Goal: Task Accomplishment & Management: Manage account settings

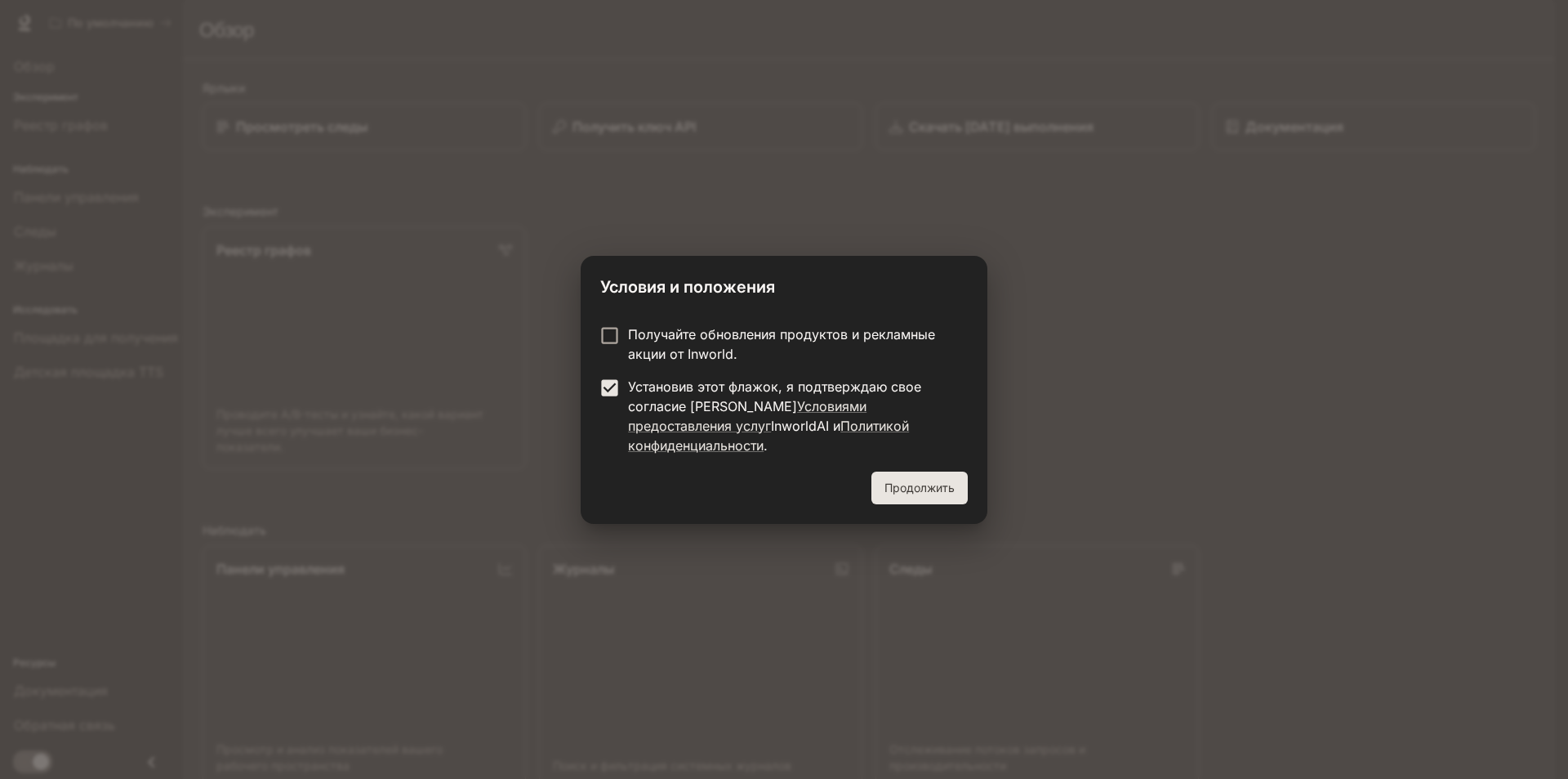
click at [916, 481] on font "Продолжить" at bounding box center [919, 486] width 70 height 13
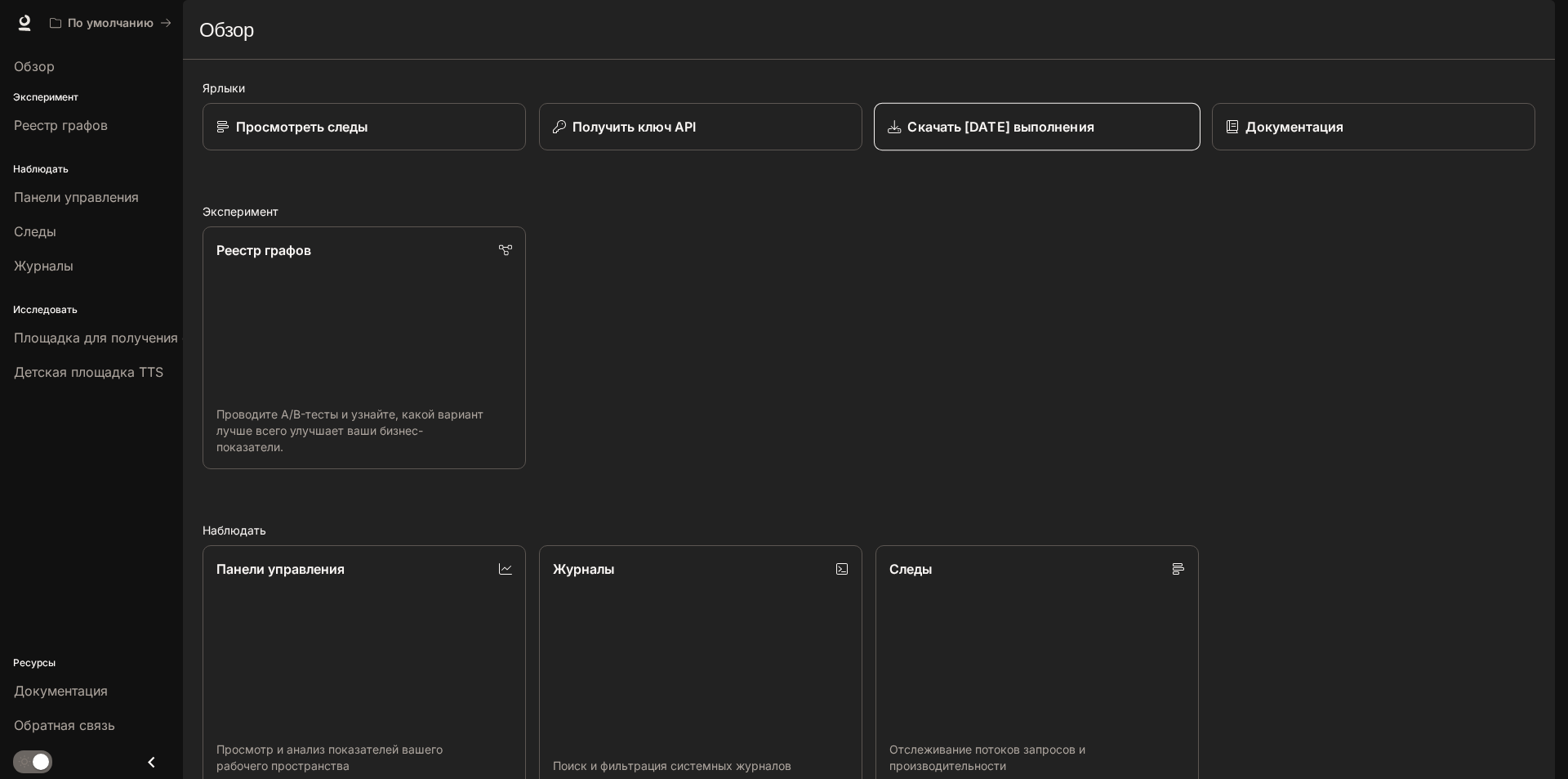
click at [945, 135] on font "Скачать [DATE] выполнения" at bounding box center [1001, 127] width 187 height 16
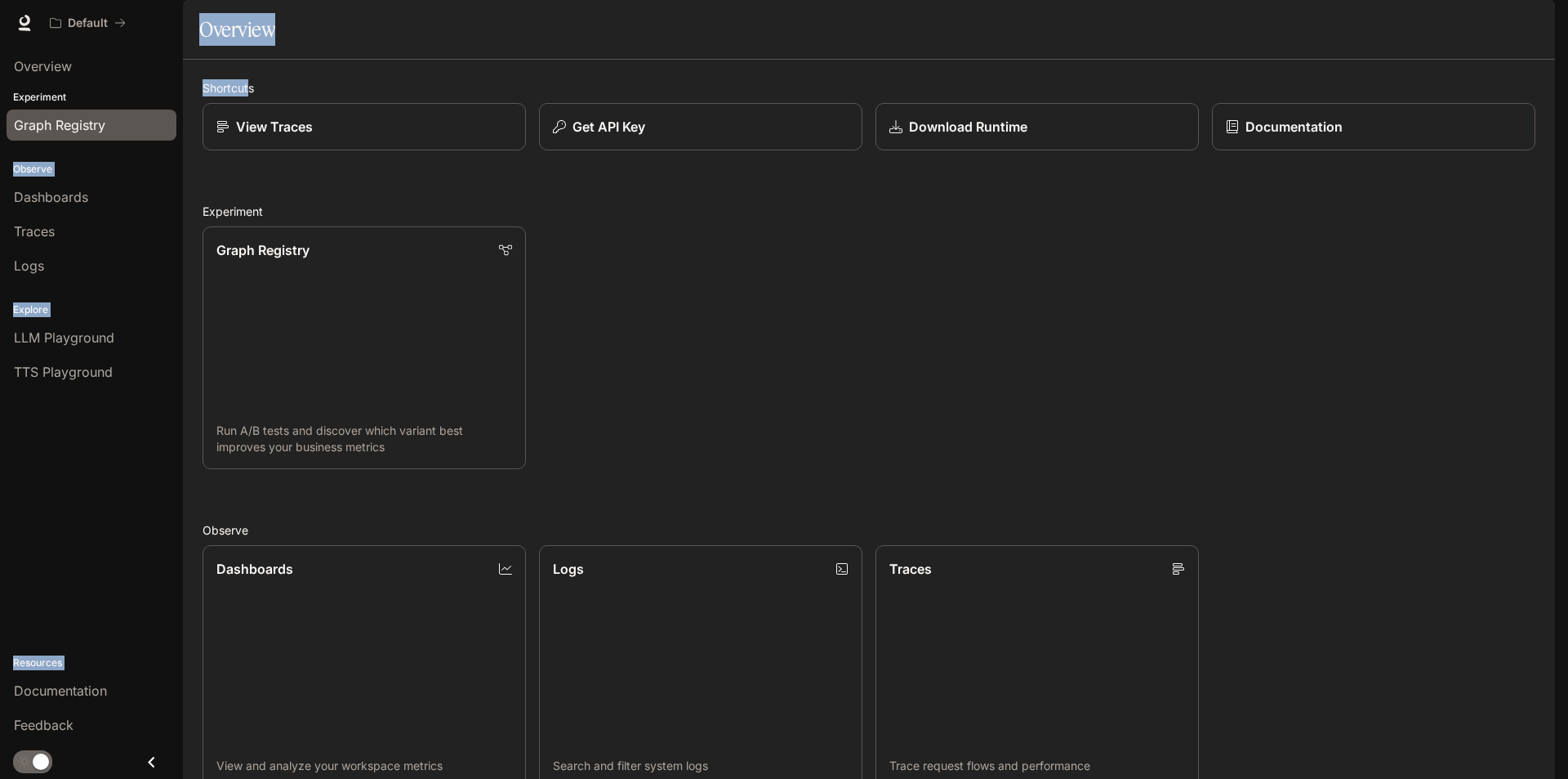
drag, startPoint x: 248, startPoint y: 117, endPoint x: 14, endPoint y: 118, distance: 234.0
click at [183, 118] on main "Portal Overview Experiment Graph Registry Observe Dashboards Traces Logs Explor…" at bounding box center [869, 563] width 1372 height 1126
click at [111, 119] on div "Graph Registry" at bounding box center [91, 125] width 155 height 20
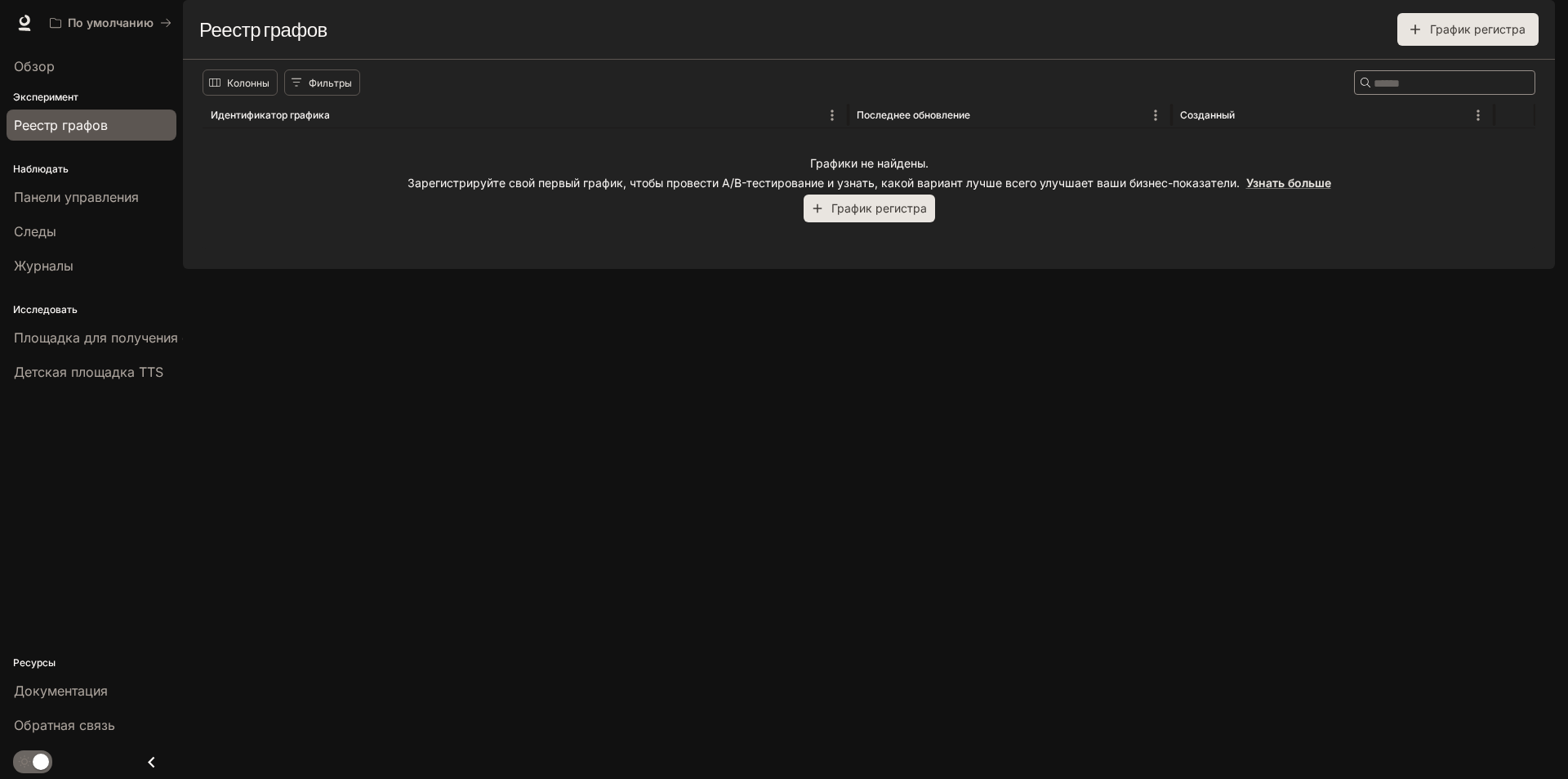
click at [899, 214] on font "График регистра" at bounding box center [879, 207] width 96 height 13
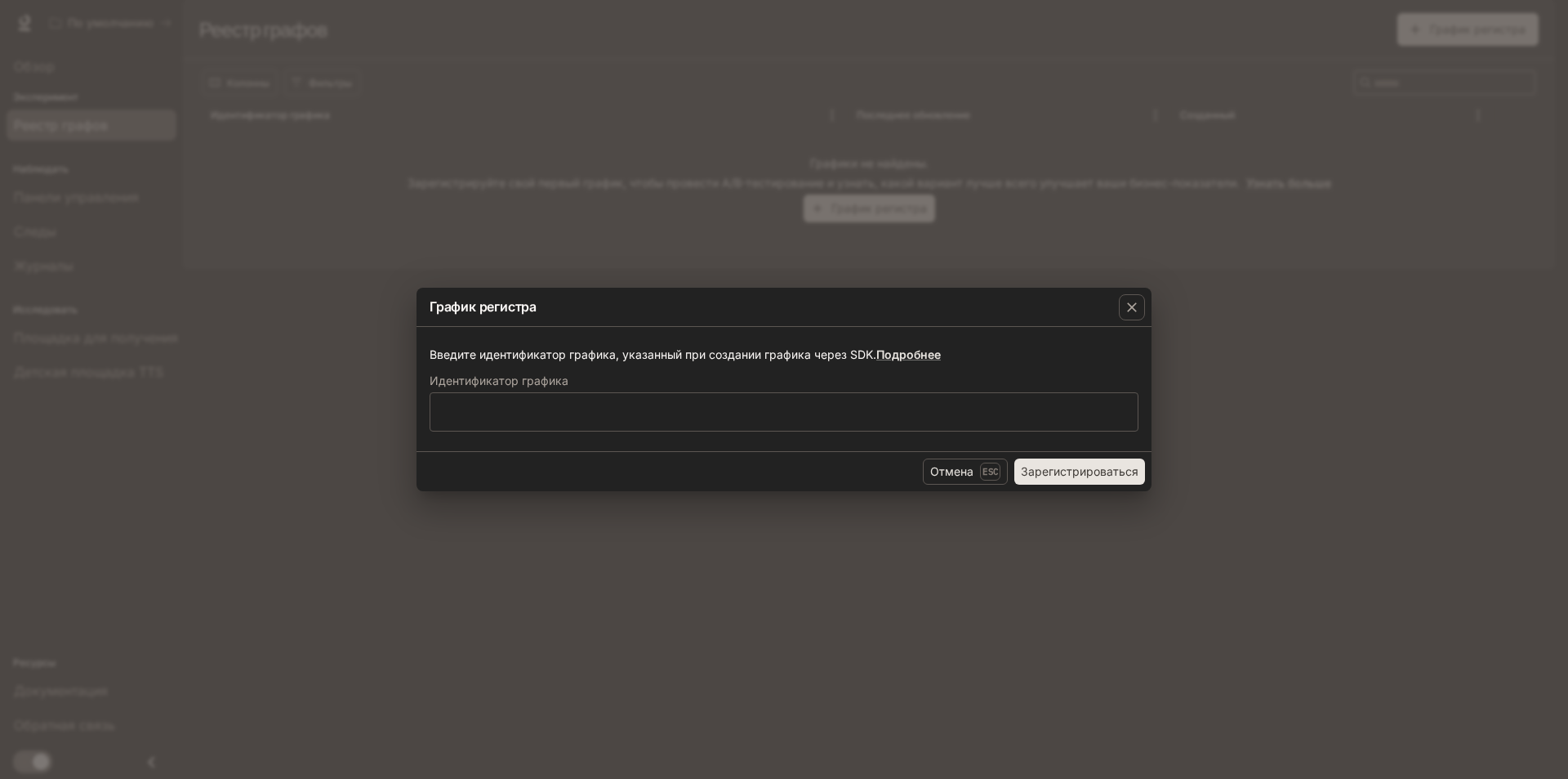
click at [772, 240] on div "График регистра Введите идентификатор графика, указанный при создании графика ч…" at bounding box center [784, 390] width 1568 height 779
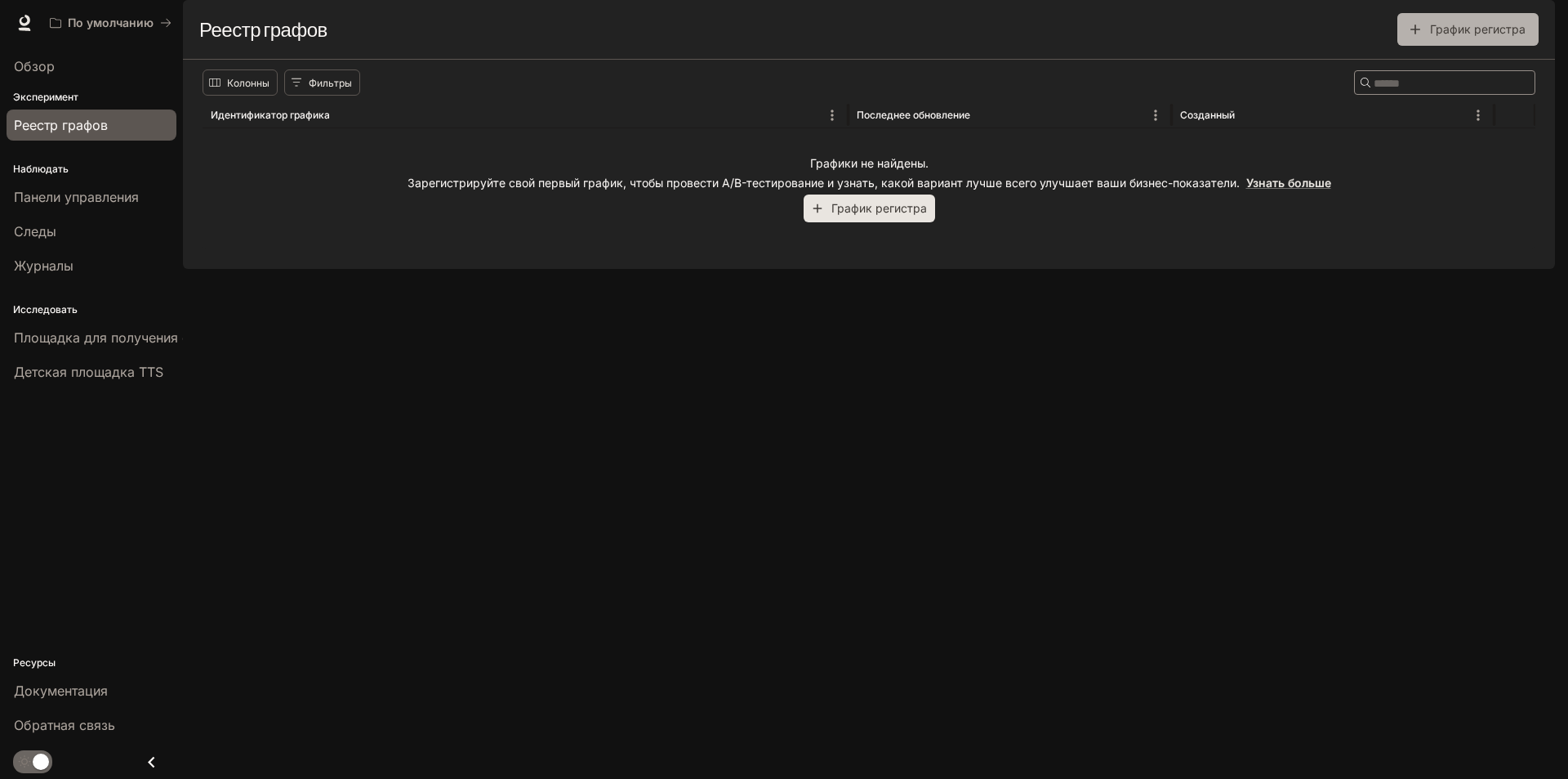
click at [1445, 36] on font "График регистра" at bounding box center [1477, 29] width 96 height 13
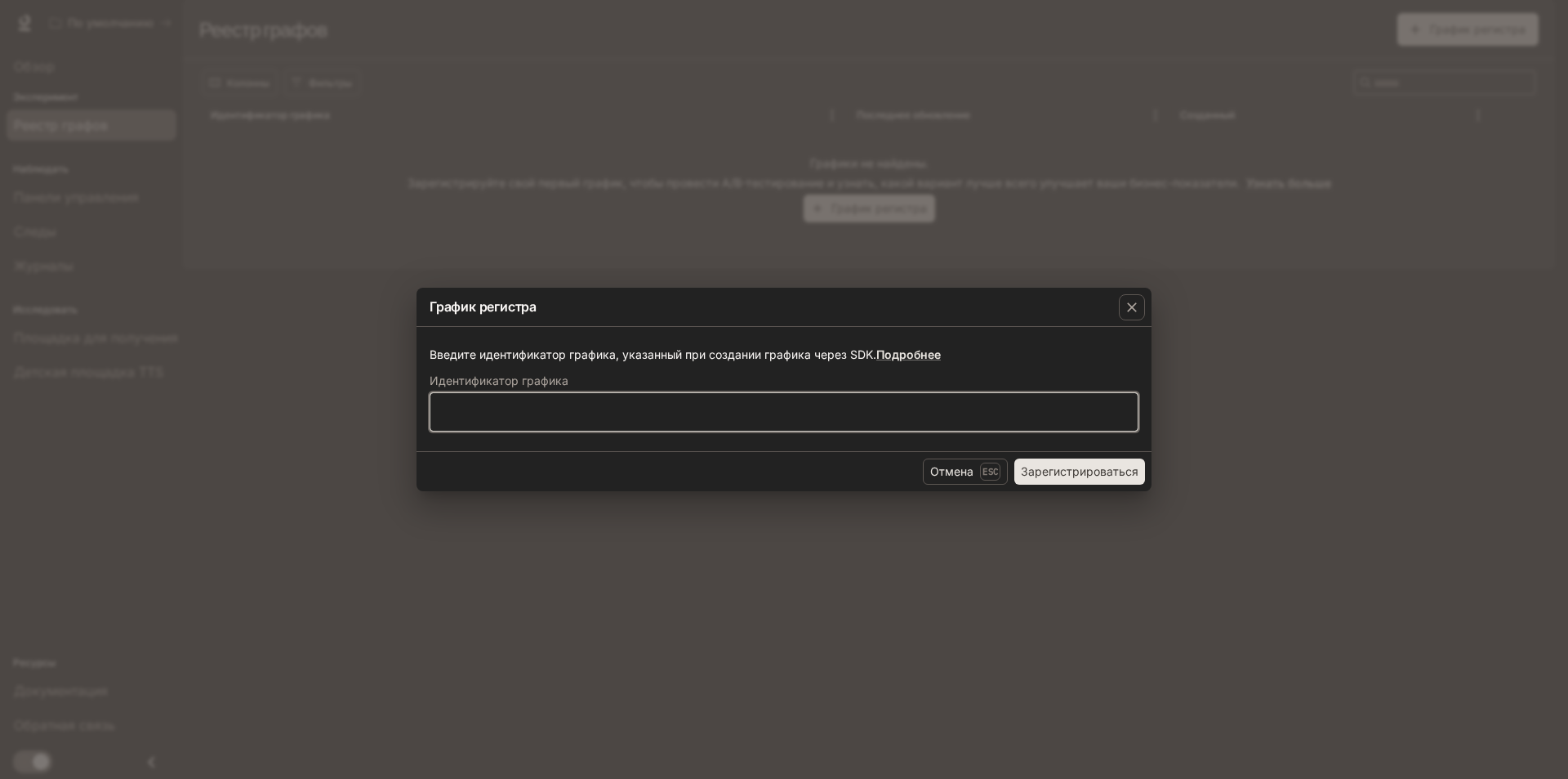
click at [1002, 412] on input "text" at bounding box center [784, 412] width 708 height 16
type input "**"
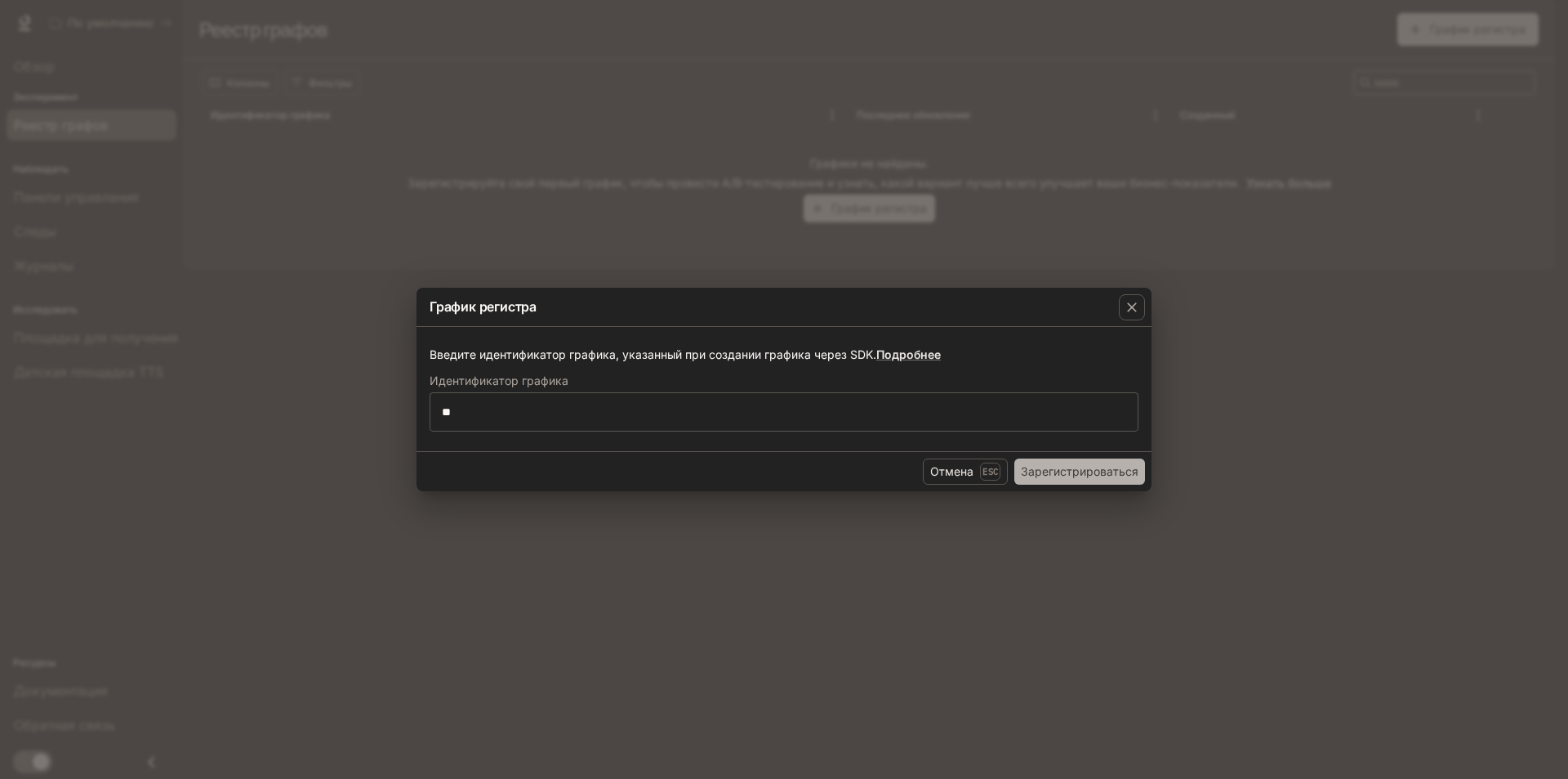
click at [1060, 474] on font "Зарегистрироваться" at bounding box center [1079, 470] width 118 height 13
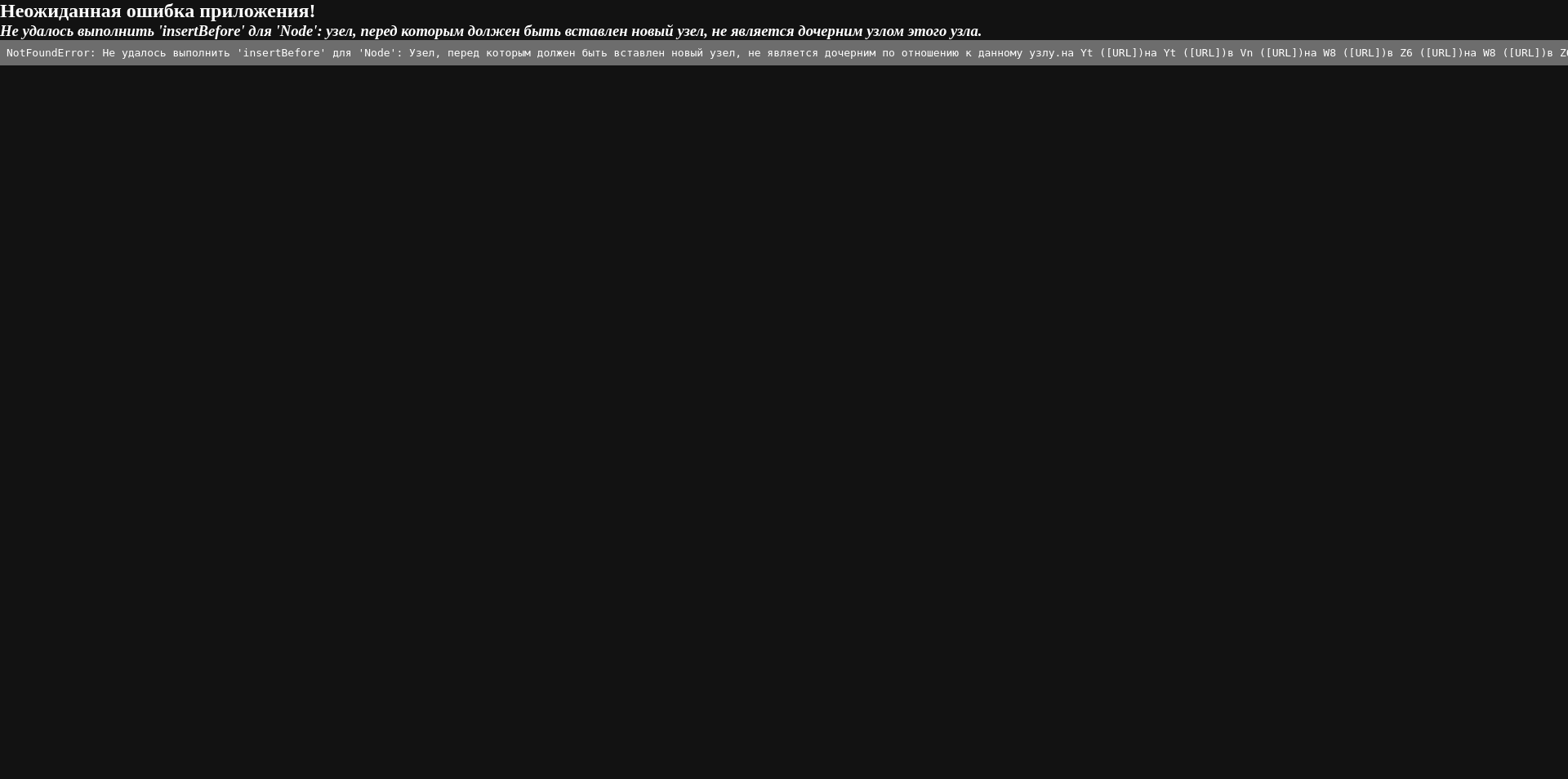
drag, startPoint x: 4, startPoint y: 13, endPoint x: 586, endPoint y: 754, distance: 942.2
click at [586, 66] on html "Неожиданная ошибка приложения! Не удалось выполнить 'insertBefore' для 'Node': …" at bounding box center [784, 32] width 1568 height 66
copy div "Неожиданная ошибка приложения! Не удалось выполнить 'insertBefore' для 'Node': …"
drag, startPoint x: 667, startPoint y: 319, endPoint x: 1073, endPoint y: 30, distance: 498.4
drag, startPoint x: 1073, startPoint y: 30, endPoint x: 867, endPoint y: 731, distance: 730.6
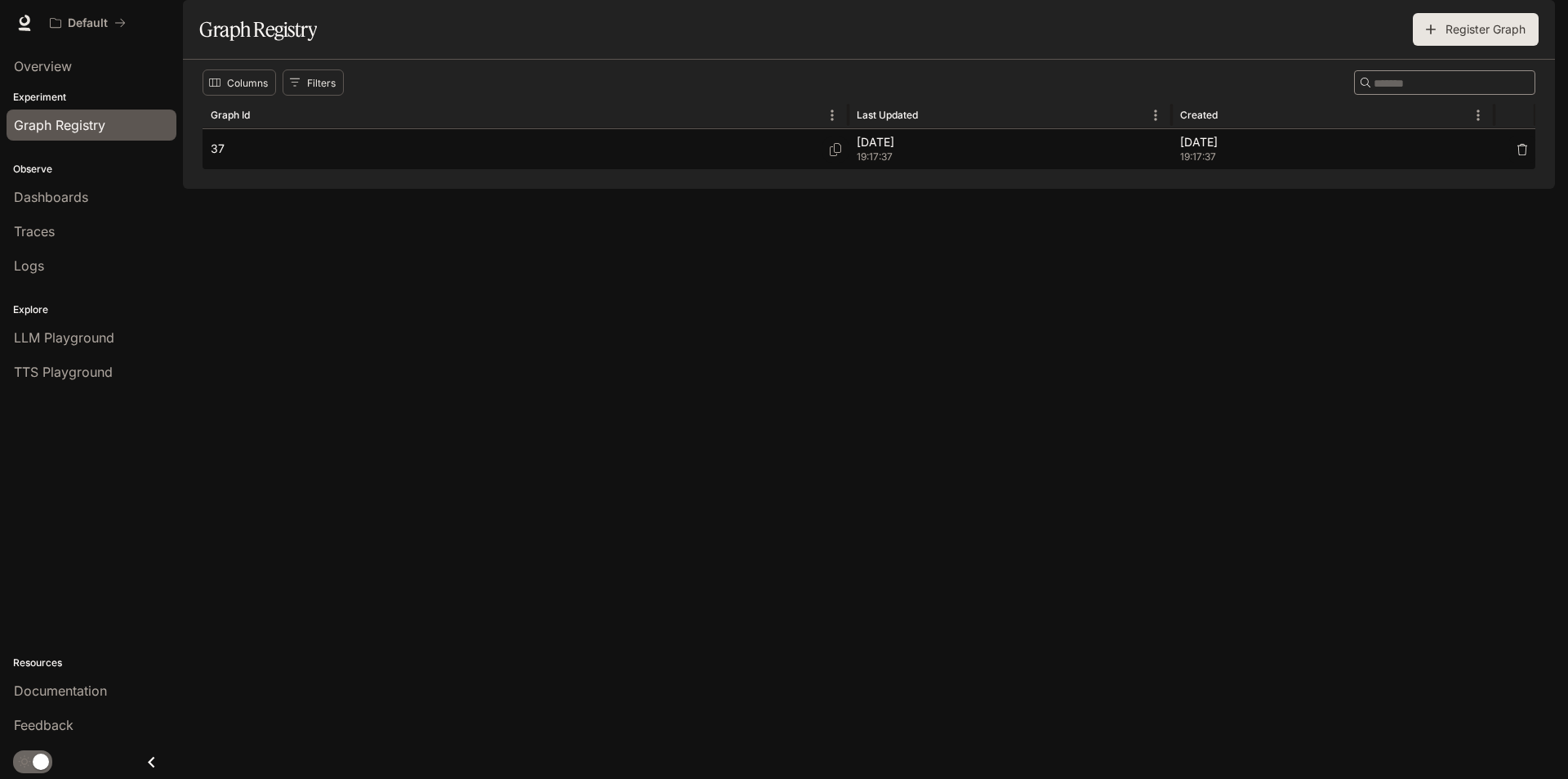
click at [960, 165] on span "19:17:37" at bounding box center [1010, 157] width 307 height 16
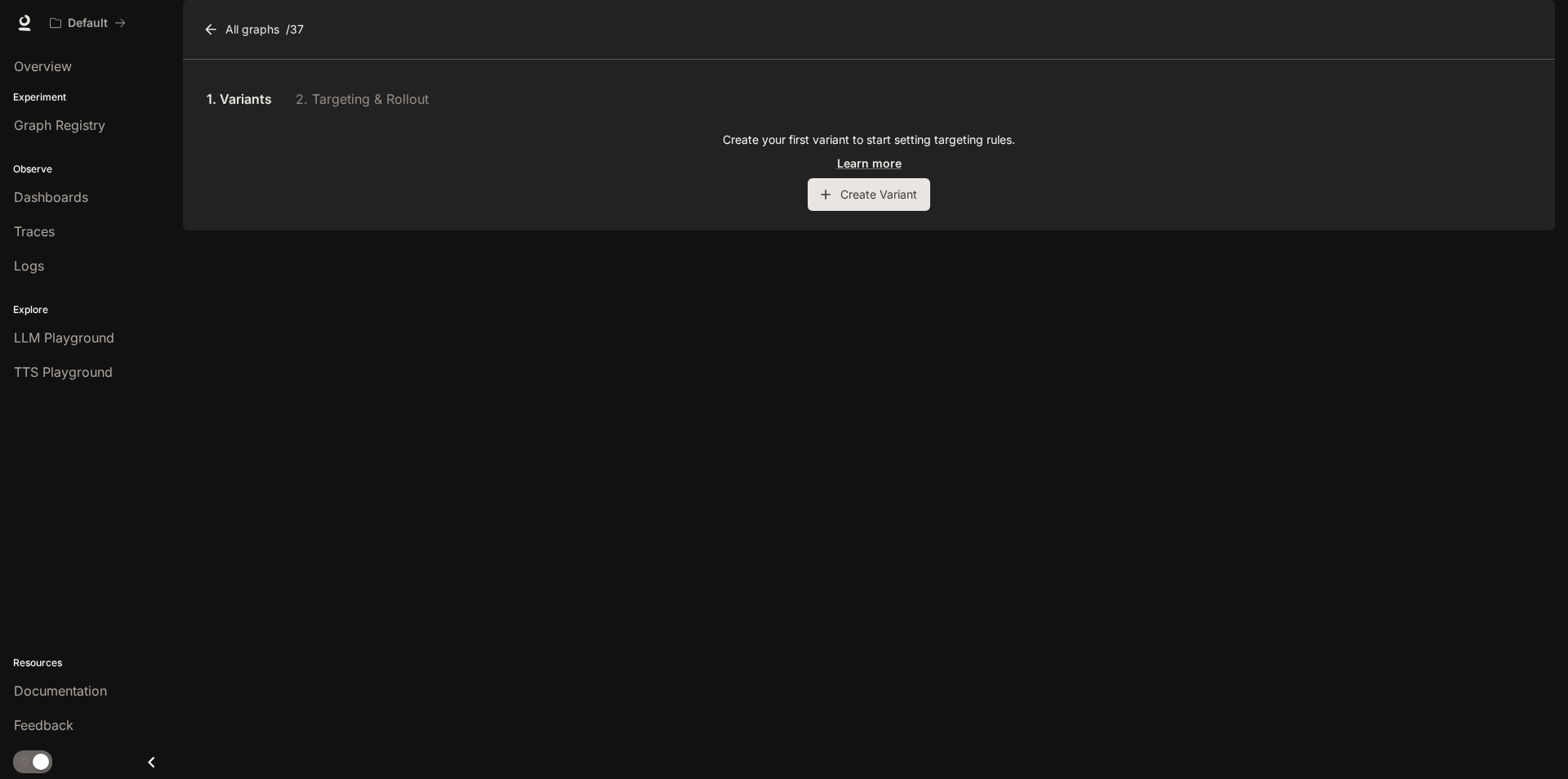
click at [335, 118] on div "1. Variants 2. Targeting & Rollout" at bounding box center [869, 99] width 1333 height 39
click at [241, 46] on link "All graphs" at bounding box center [242, 30] width 87 height 32
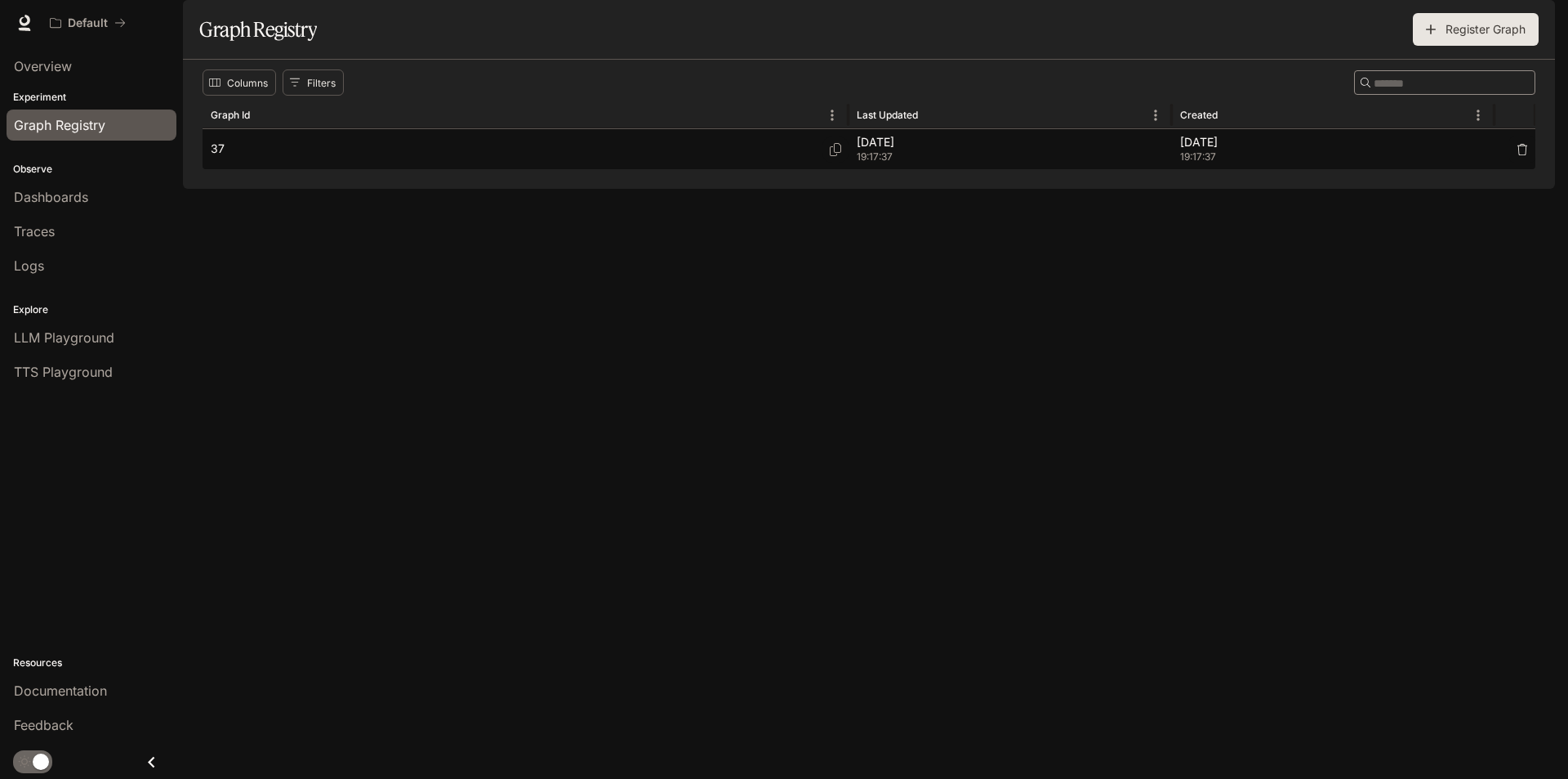
click at [214, 157] on p "37" at bounding box center [217, 149] width 13 height 16
click at [1516, 162] on button "button" at bounding box center [1522, 149] width 26 height 26
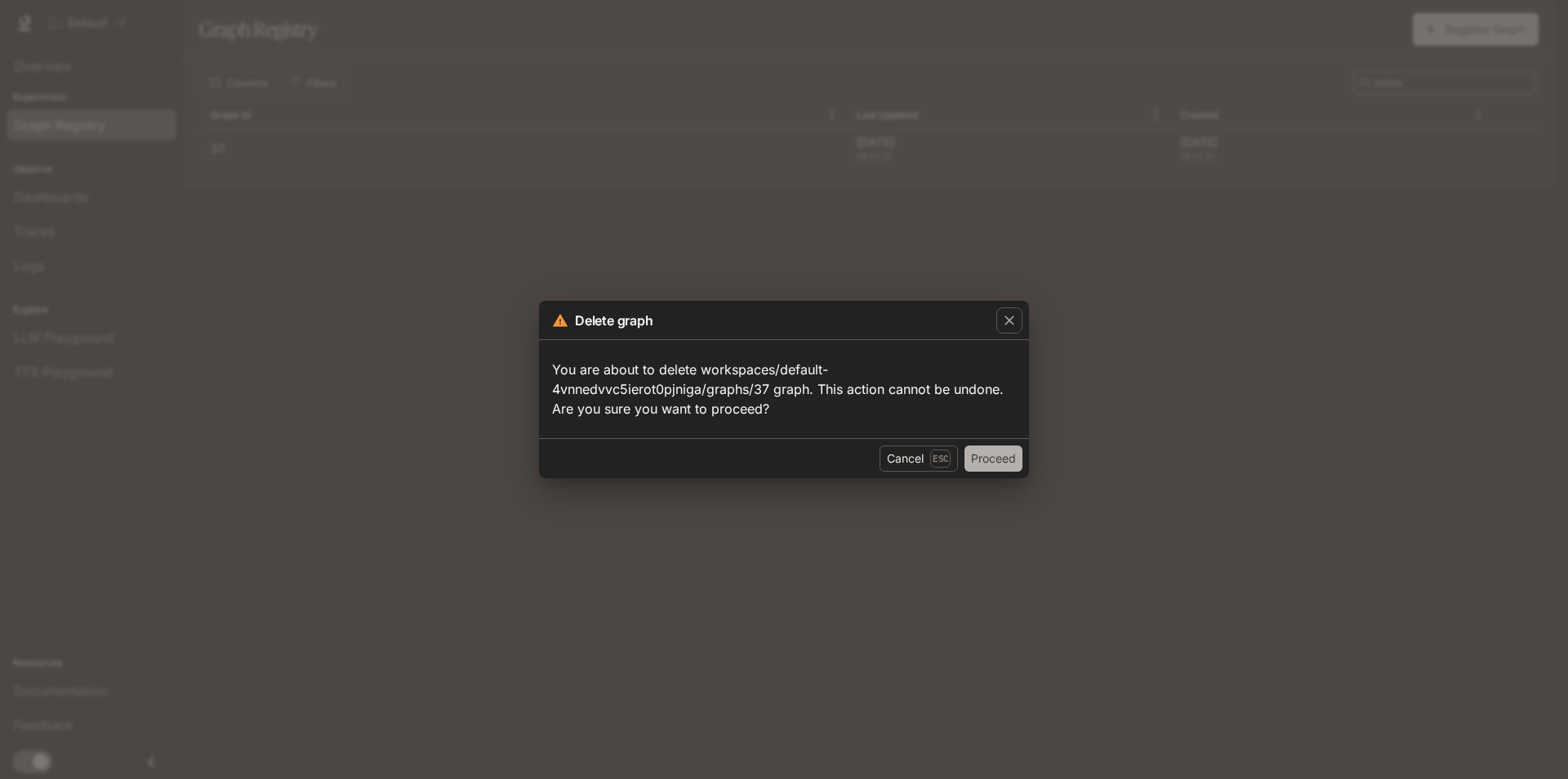
click at [990, 460] on button "Proceed" at bounding box center [993, 458] width 58 height 26
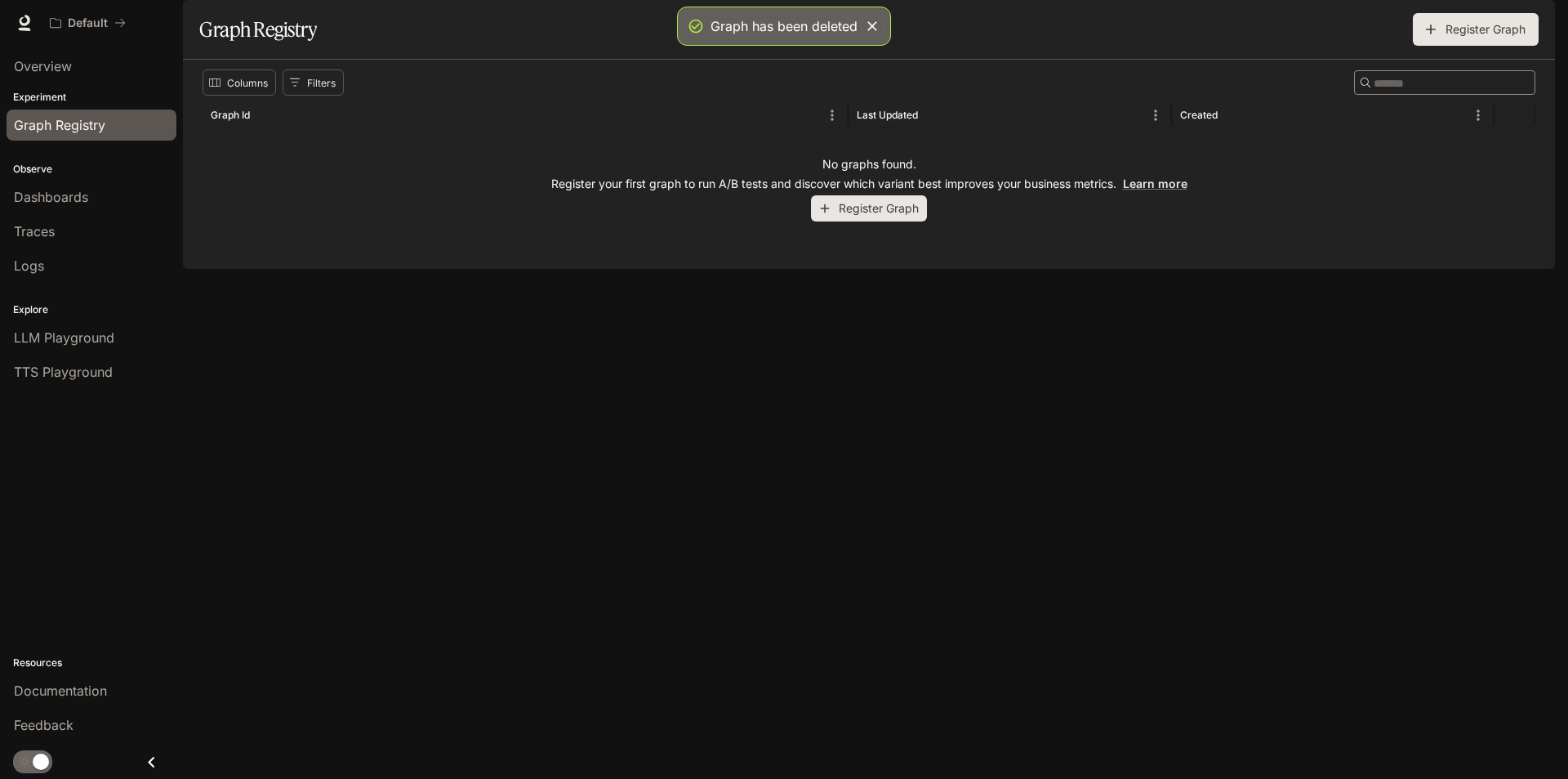
click at [862, 223] on button "Register Graph" at bounding box center [868, 209] width 116 height 27
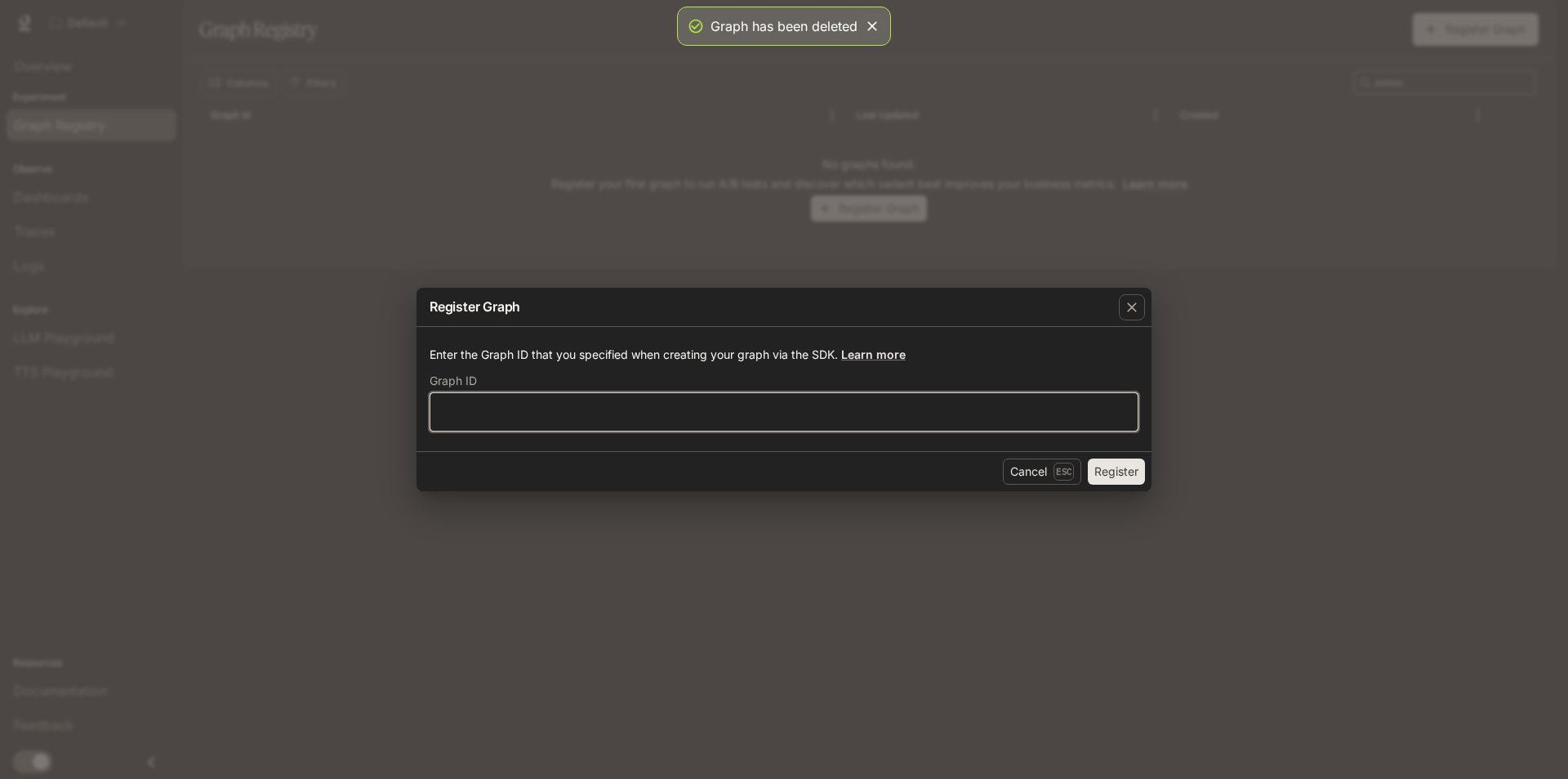
click at [725, 409] on input "text" at bounding box center [784, 412] width 708 height 16
type input "**"
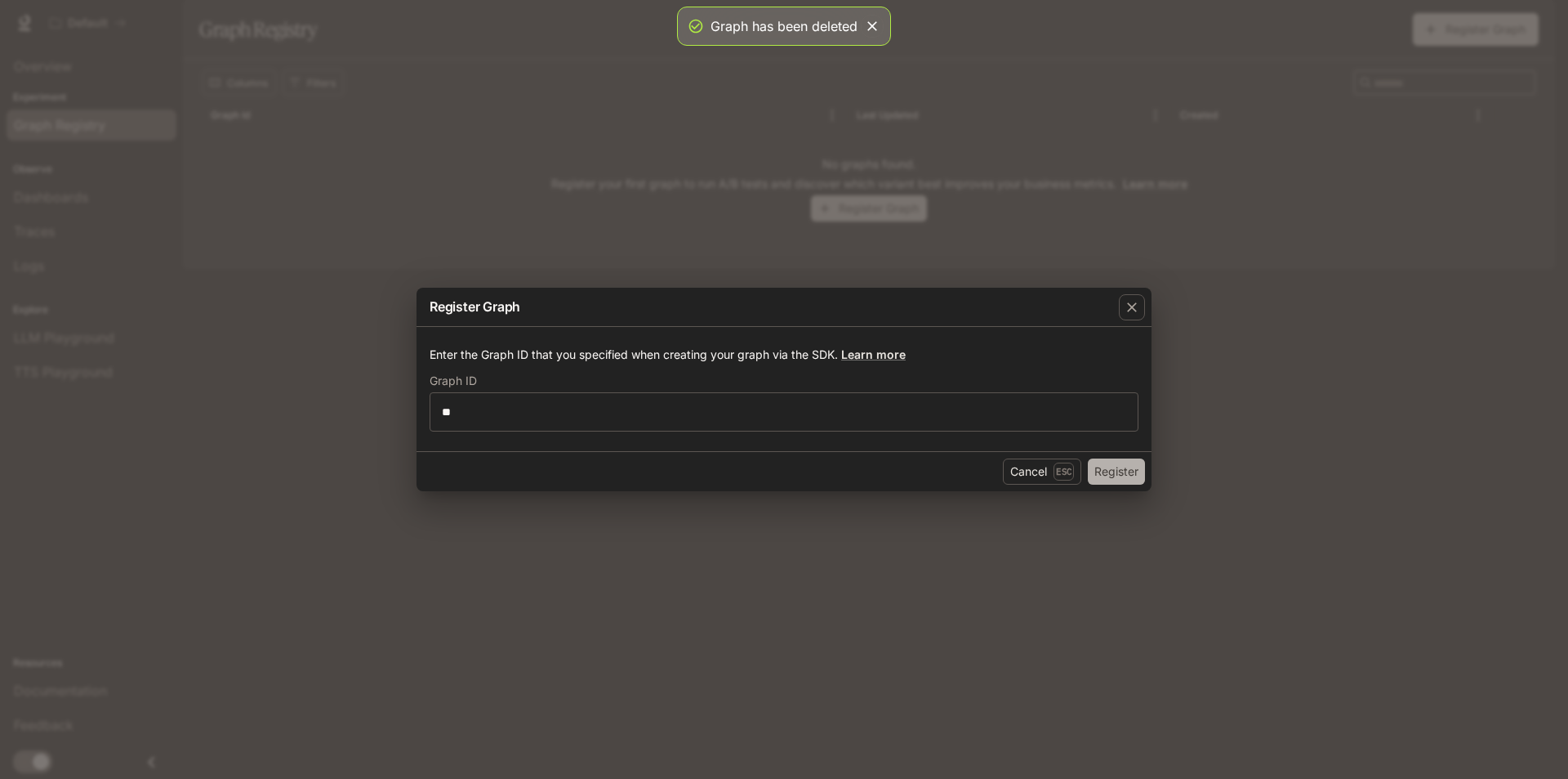
click at [1118, 463] on button "Register" at bounding box center [1117, 471] width 57 height 26
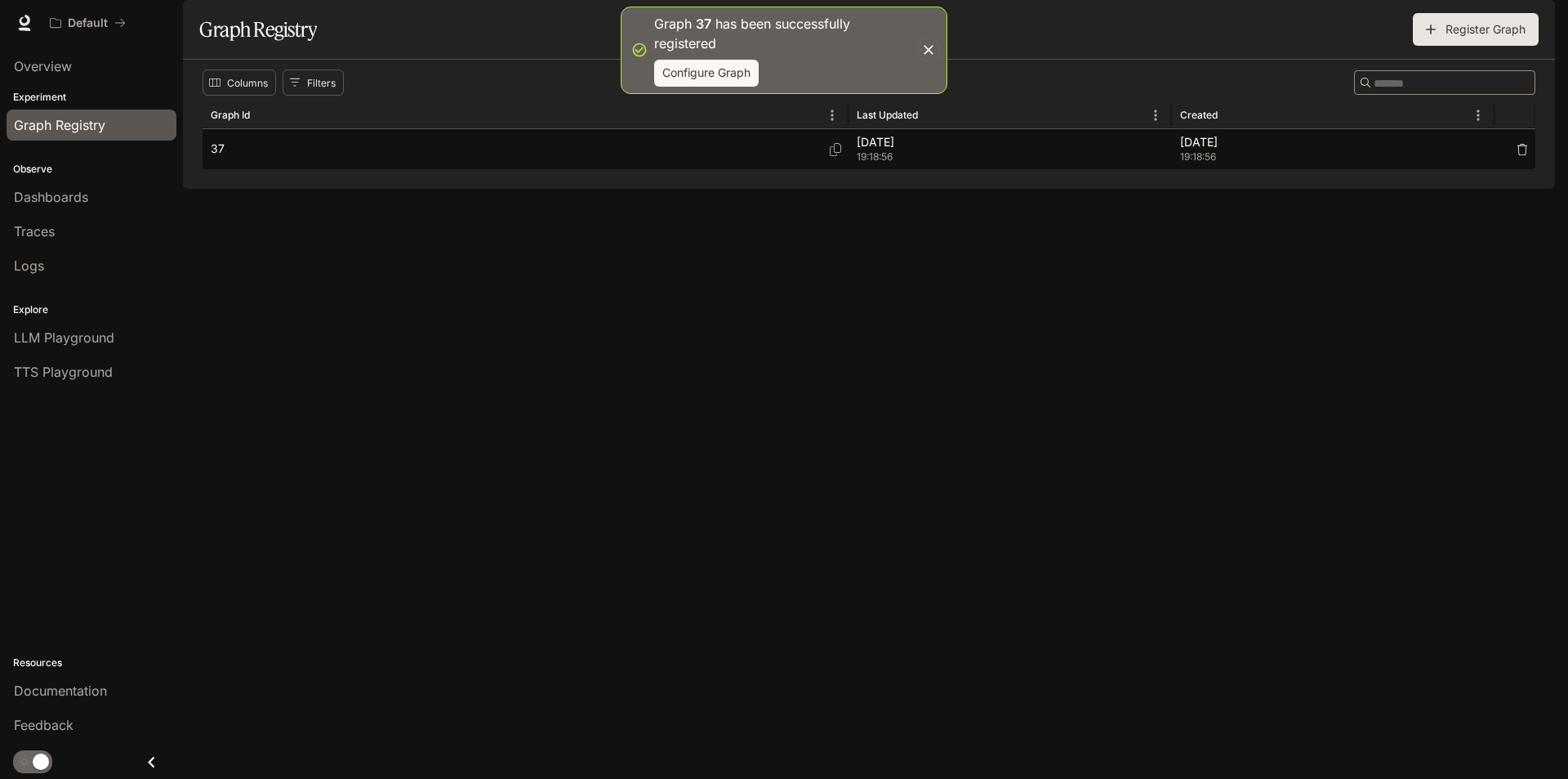
click at [949, 165] on span "19:18:56" at bounding box center [1010, 157] width 307 height 16
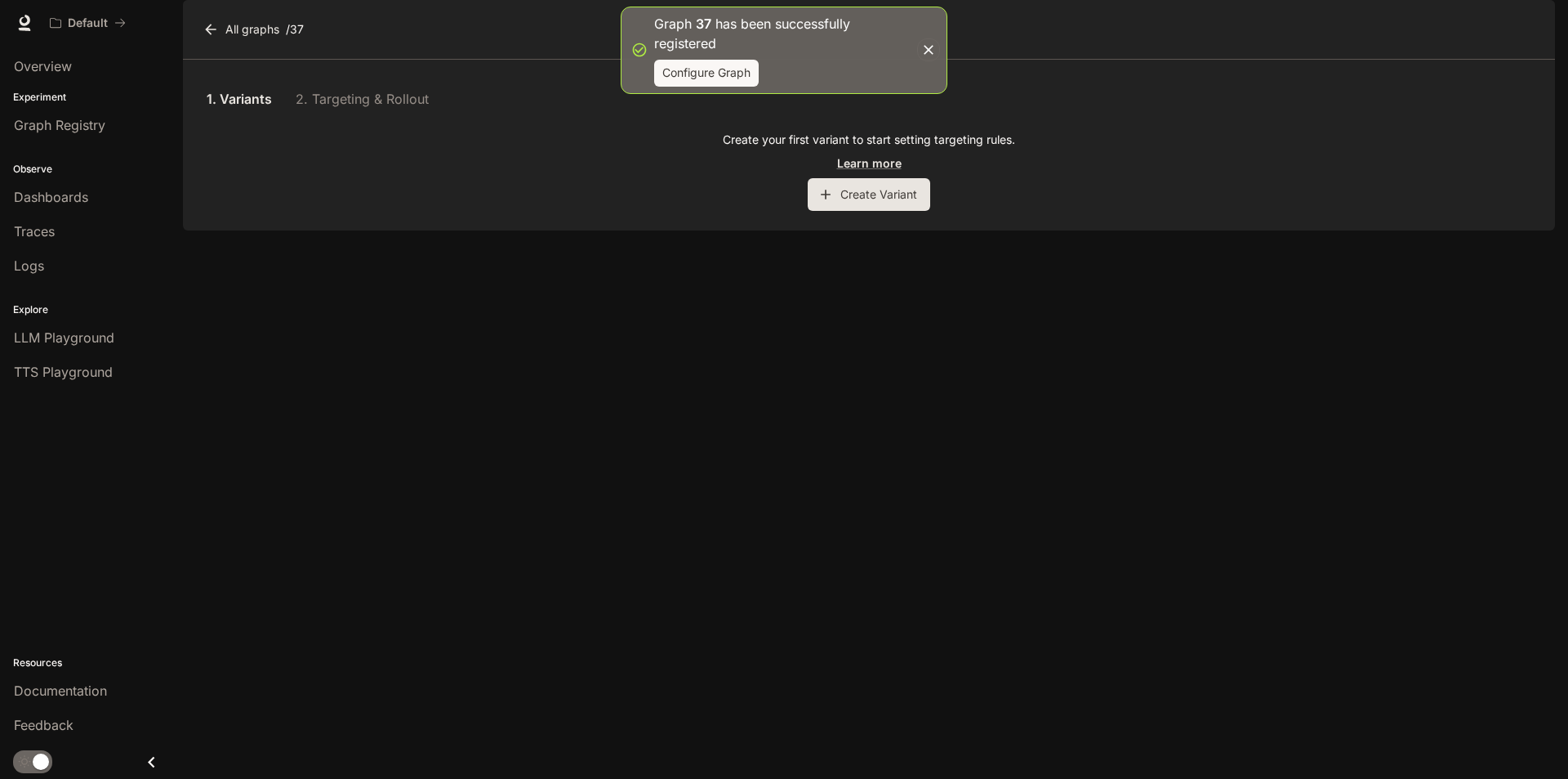
click at [354, 118] on div "1. Variants 2. Targeting & Rollout" at bounding box center [869, 99] width 1333 height 39
click at [257, 118] on link "1. Variants" at bounding box center [240, 99] width 74 height 39
click at [949, 50] on section "All graphs / 37" at bounding box center [869, 30] width 1372 height 59
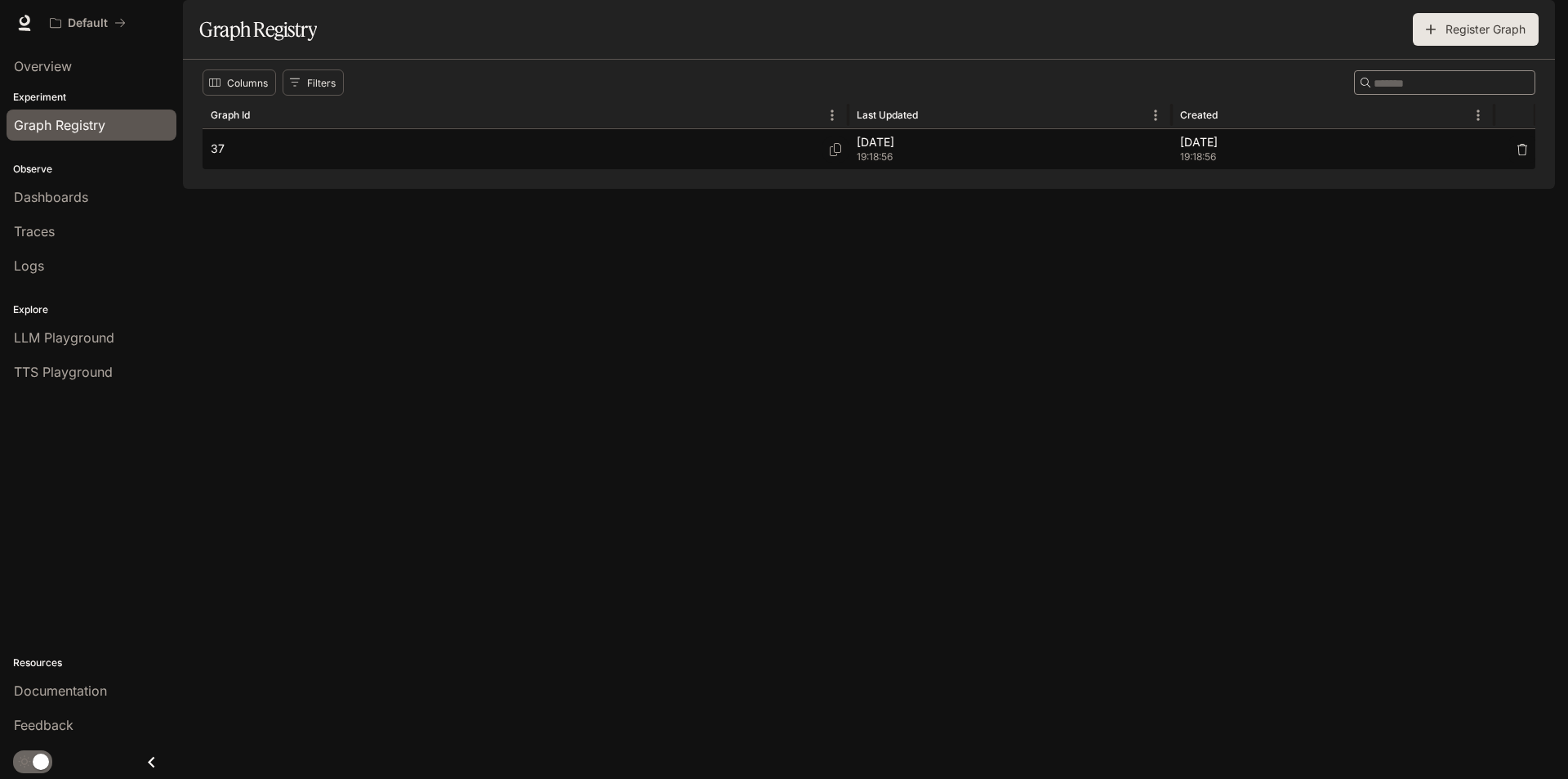
click at [1528, 155] on icon "button" at bounding box center [1522, 149] width 12 height 12
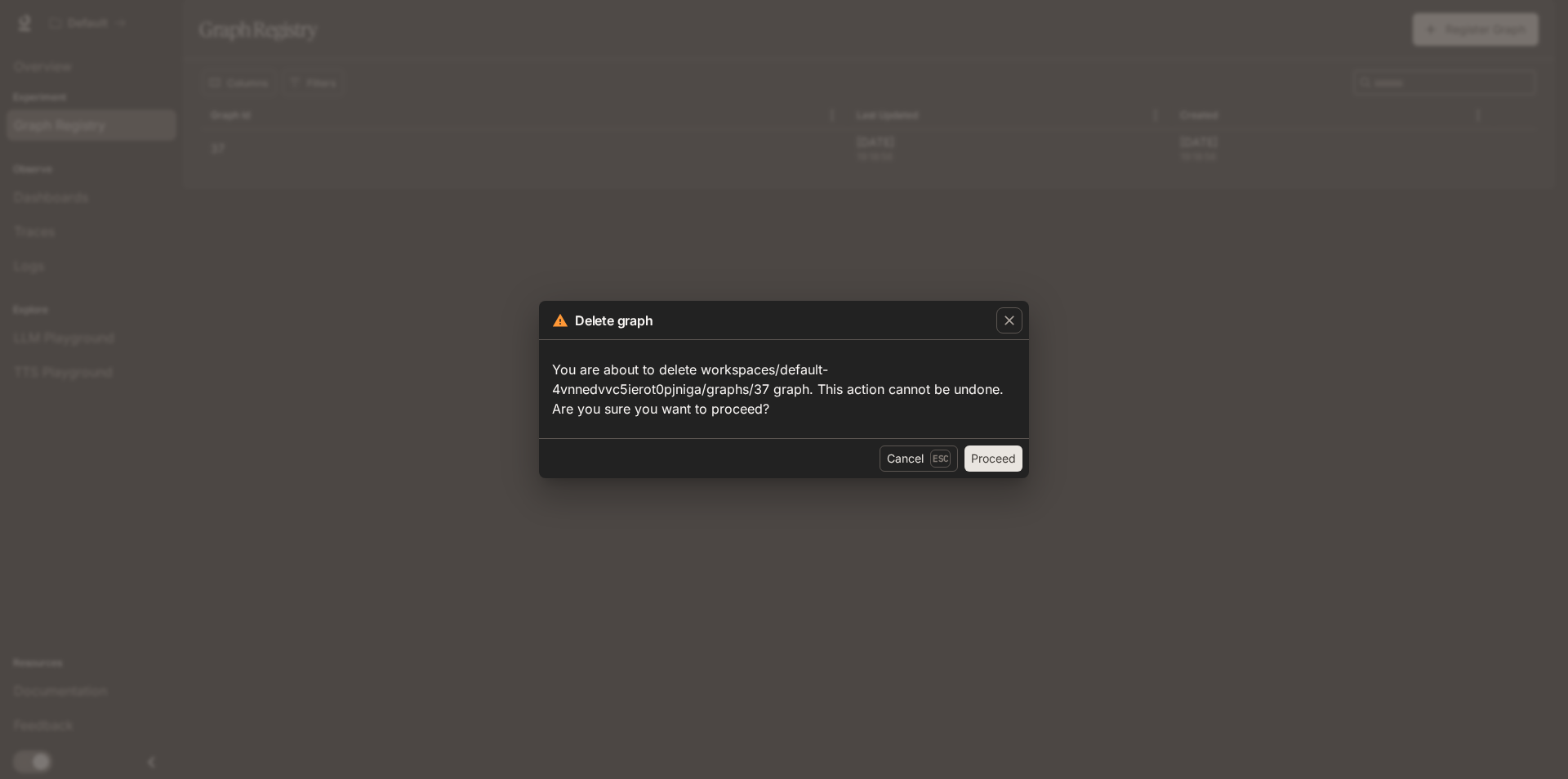
click at [997, 461] on button "Proceed" at bounding box center [993, 458] width 58 height 26
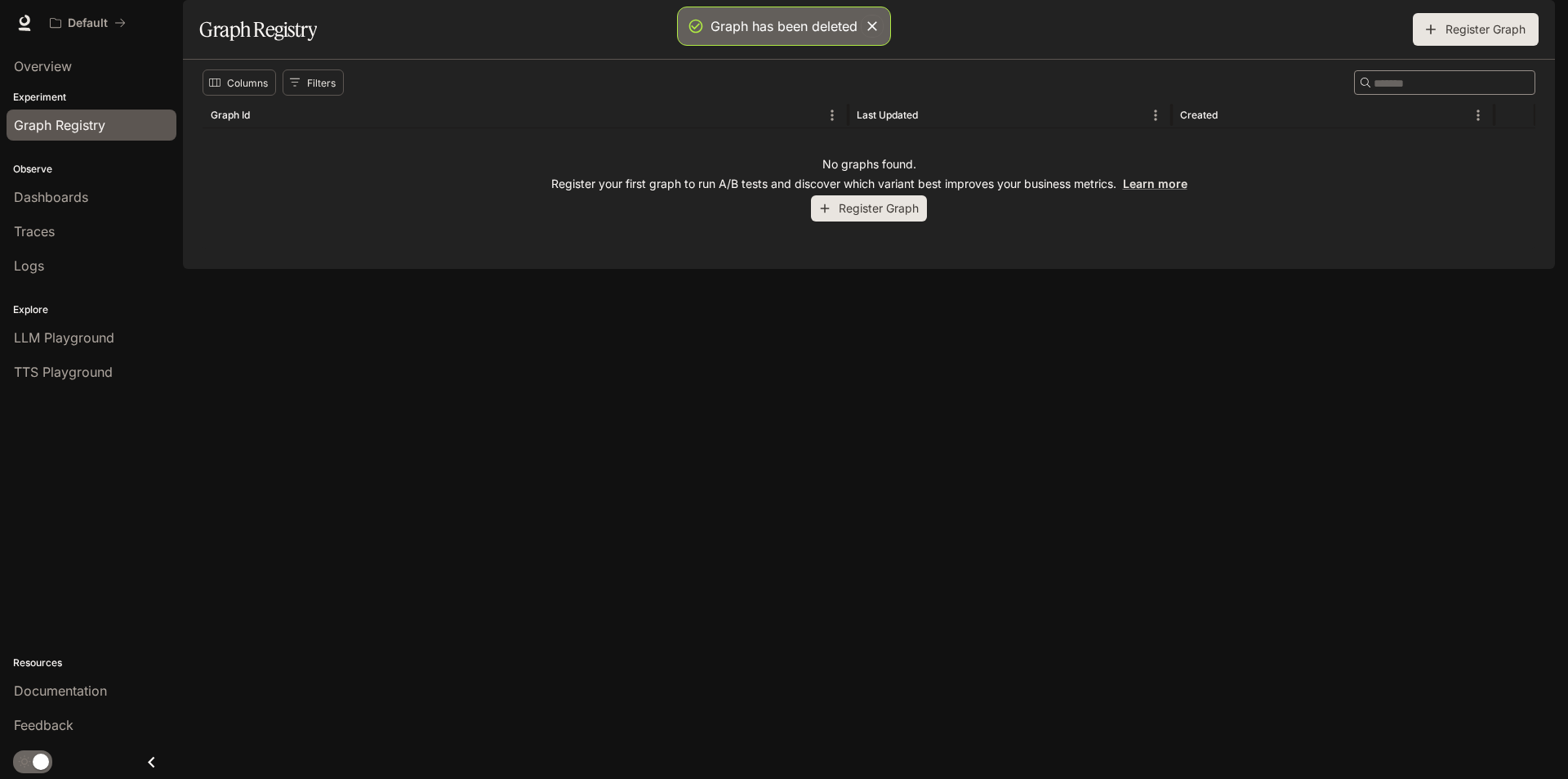
click at [862, 223] on button "Register Graph" at bounding box center [868, 209] width 116 height 27
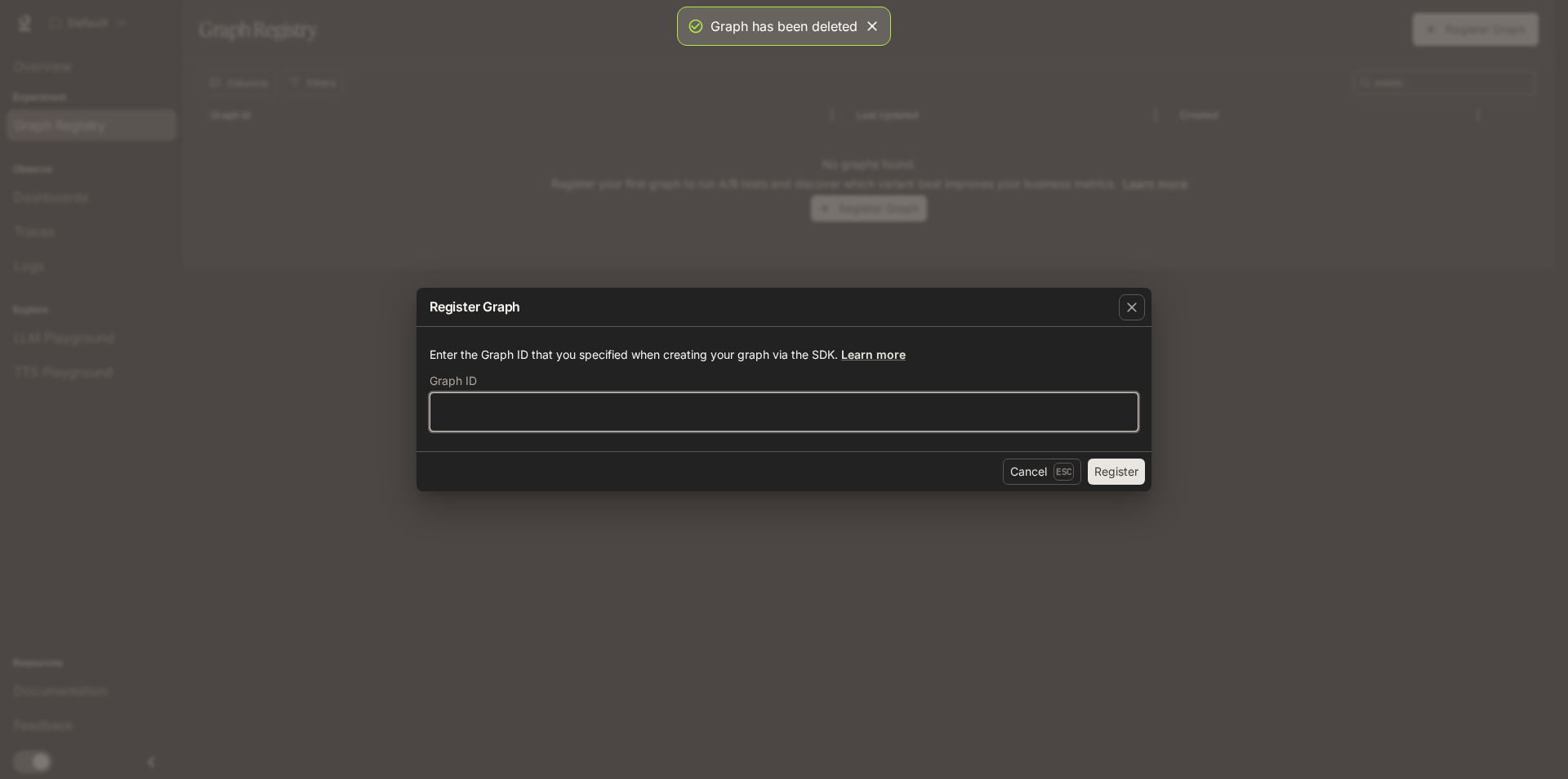
click at [617, 406] on input "text" at bounding box center [784, 412] width 708 height 16
type input "*"
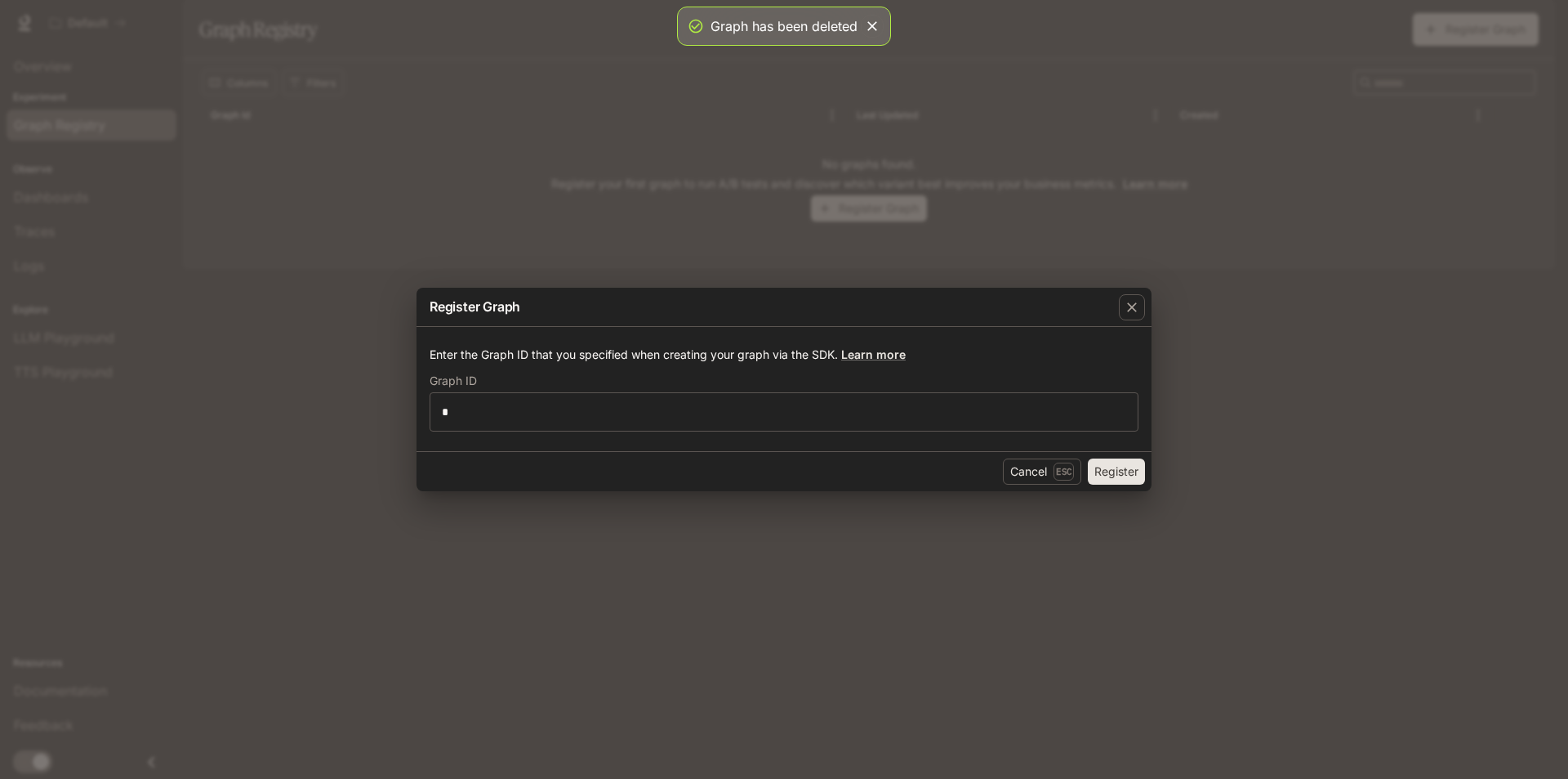
click at [1100, 465] on button "Register" at bounding box center [1117, 471] width 57 height 26
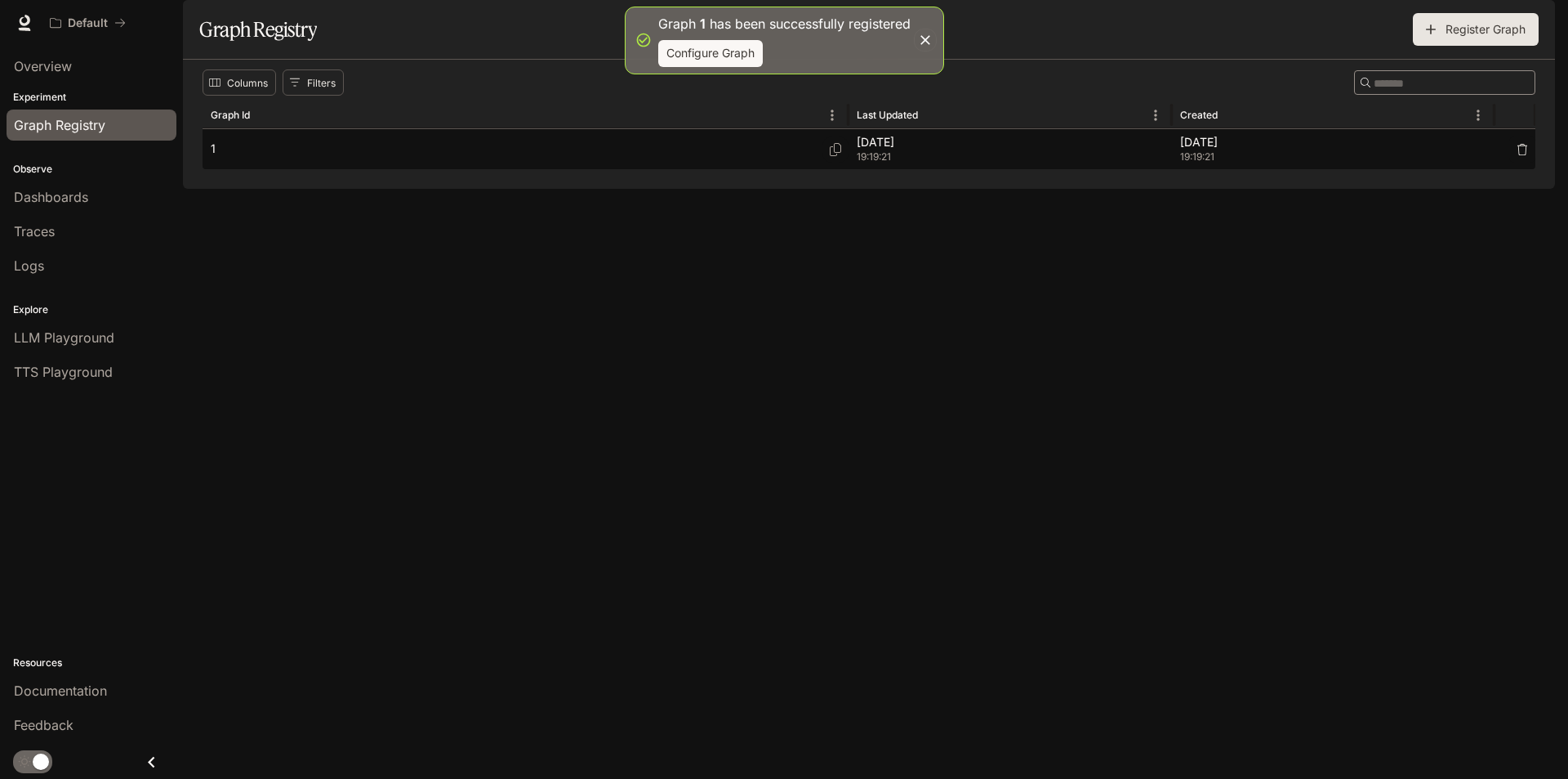
click at [967, 151] on p "Sep 08, 2025" at bounding box center [1010, 142] width 307 height 16
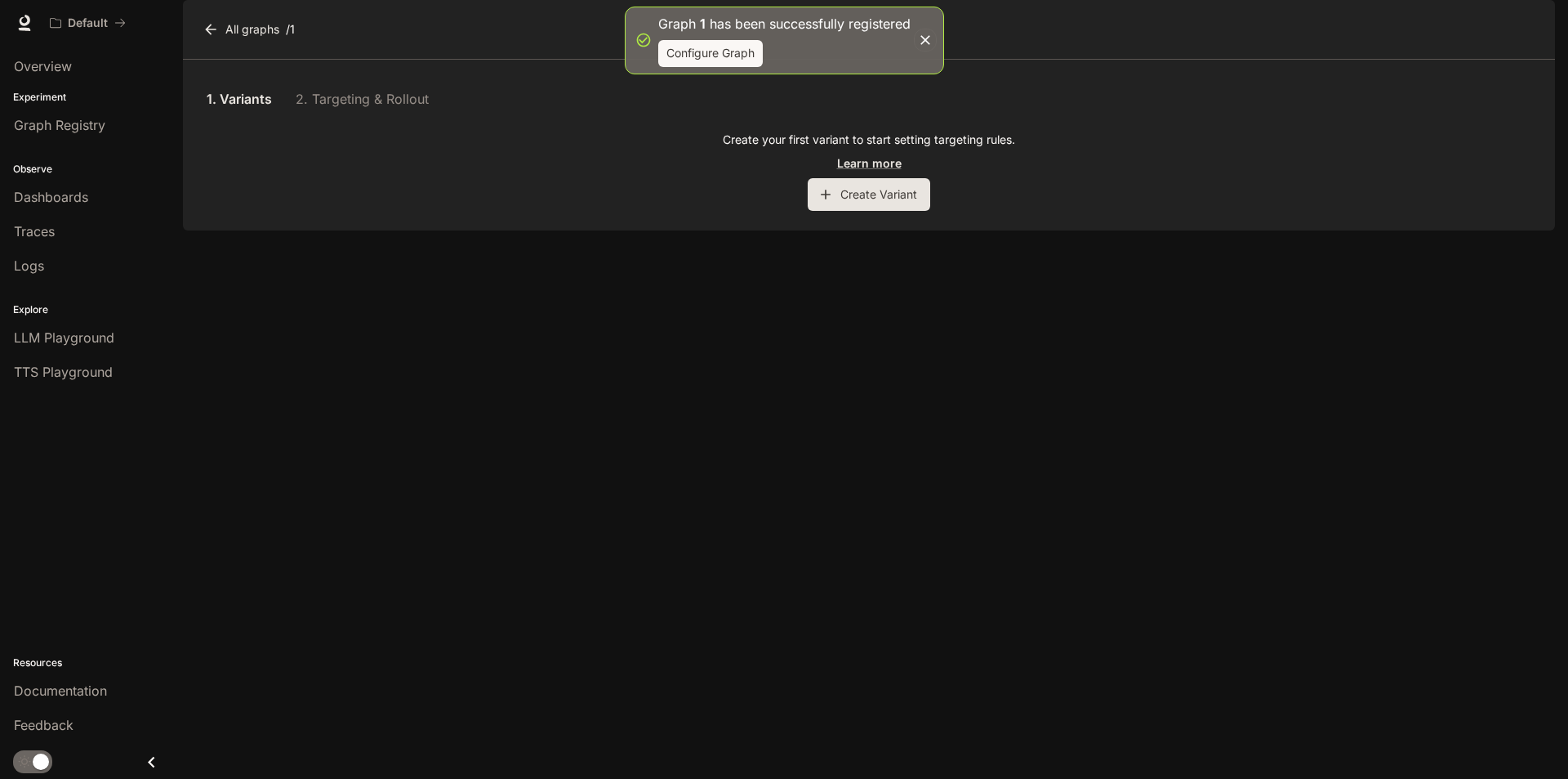
click at [896, 211] on button "Create Variant" at bounding box center [869, 194] width 123 height 32
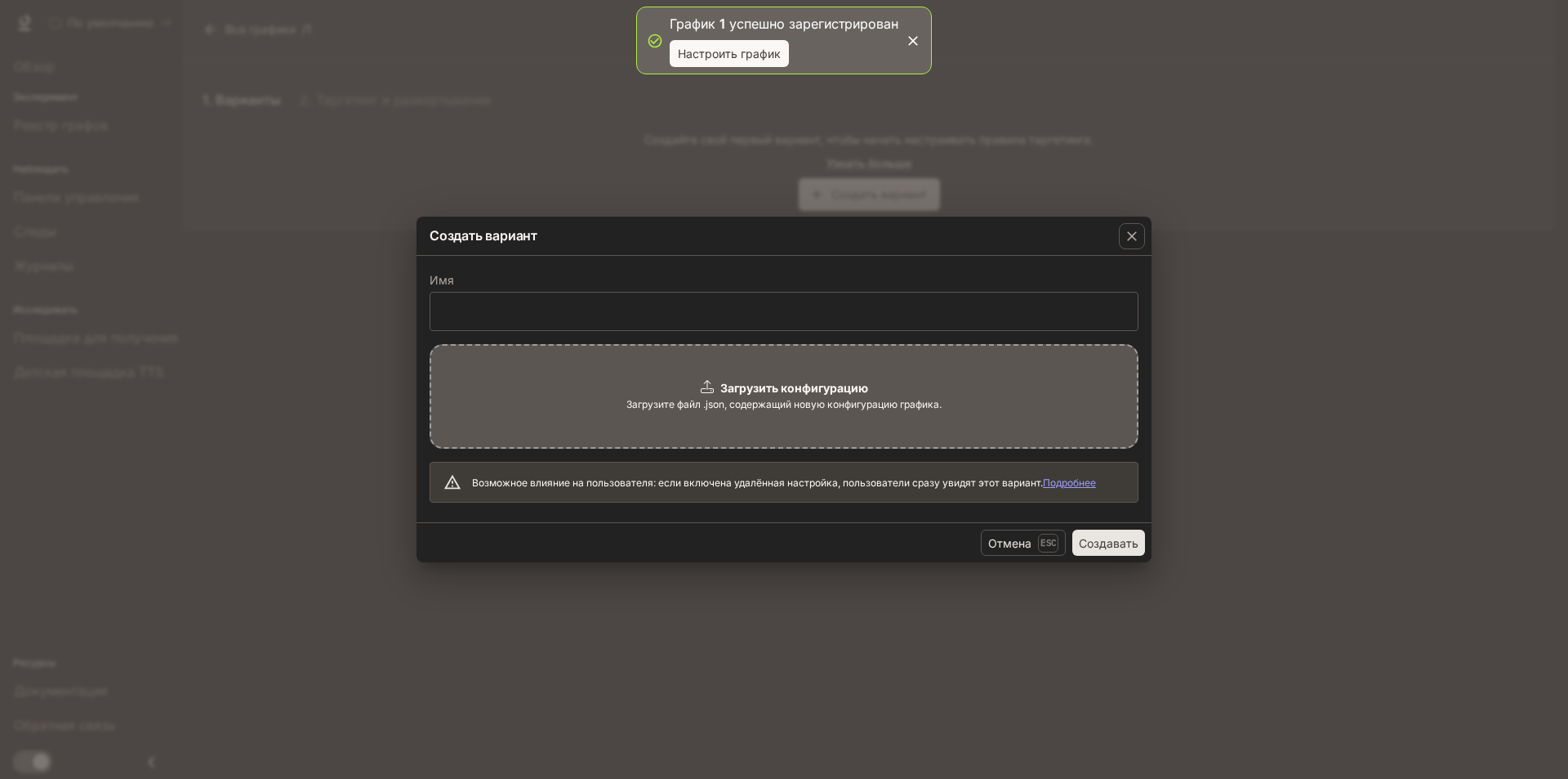
click at [696, 390] on div "Загрузить конфигурацию Загрузите файл .json, содержащий новую конфигурацию граф…" at bounding box center [784, 396] width 709 height 105
click at [1105, 539] on font "Создавать" at bounding box center [1109, 542] width 59 height 13
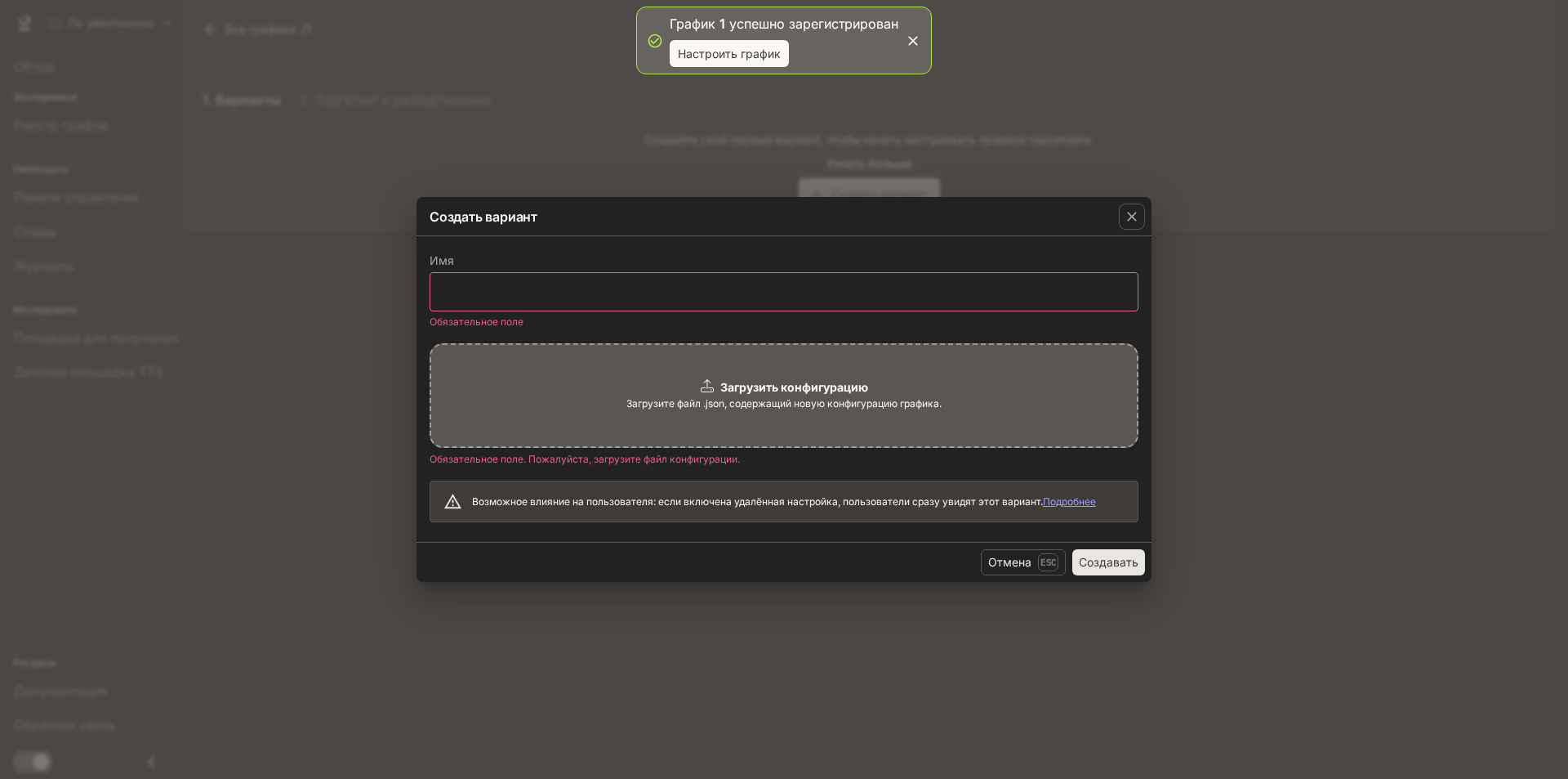
click at [985, 276] on div "​" at bounding box center [784, 292] width 709 height 39
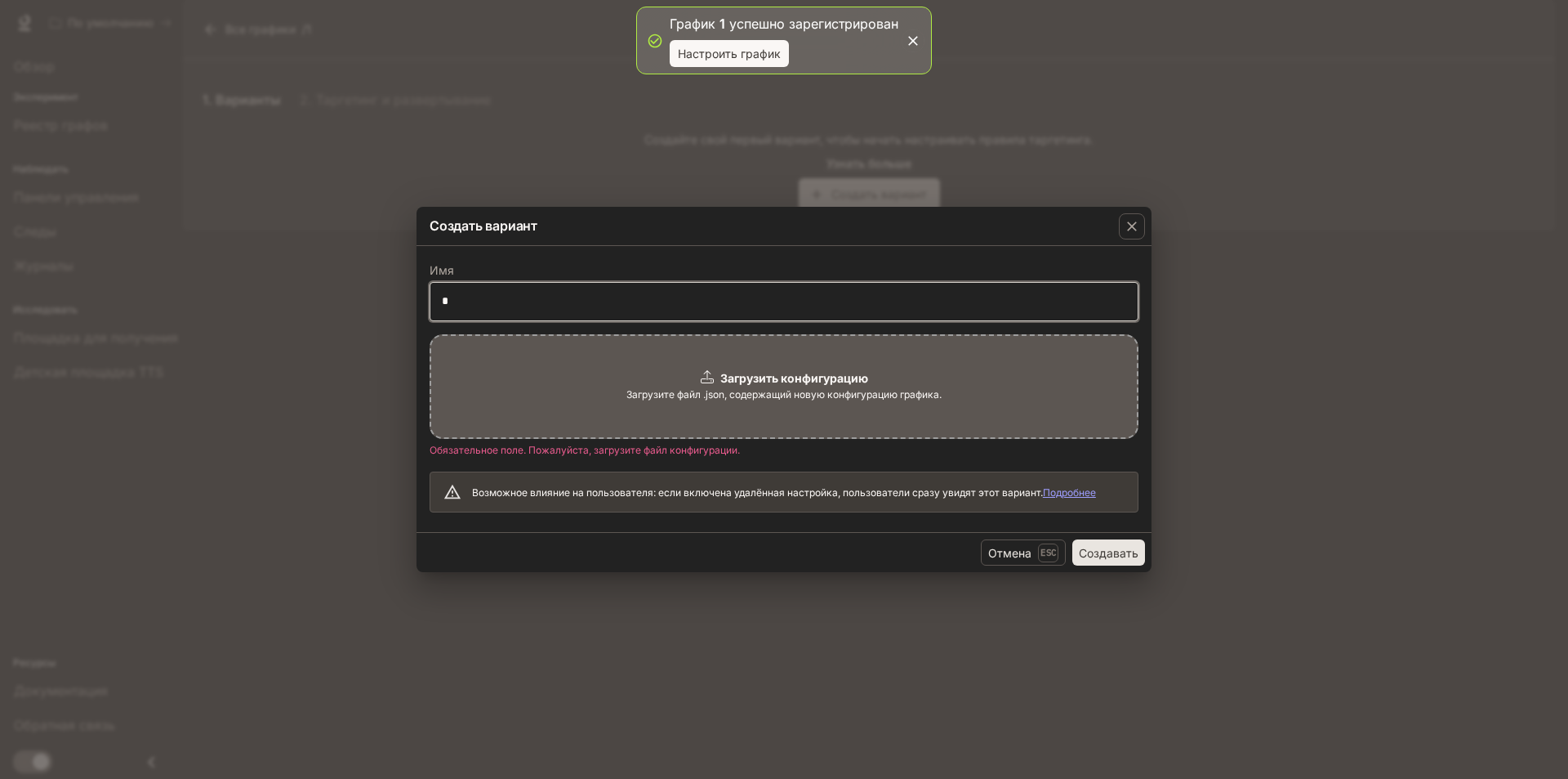
type input "*"
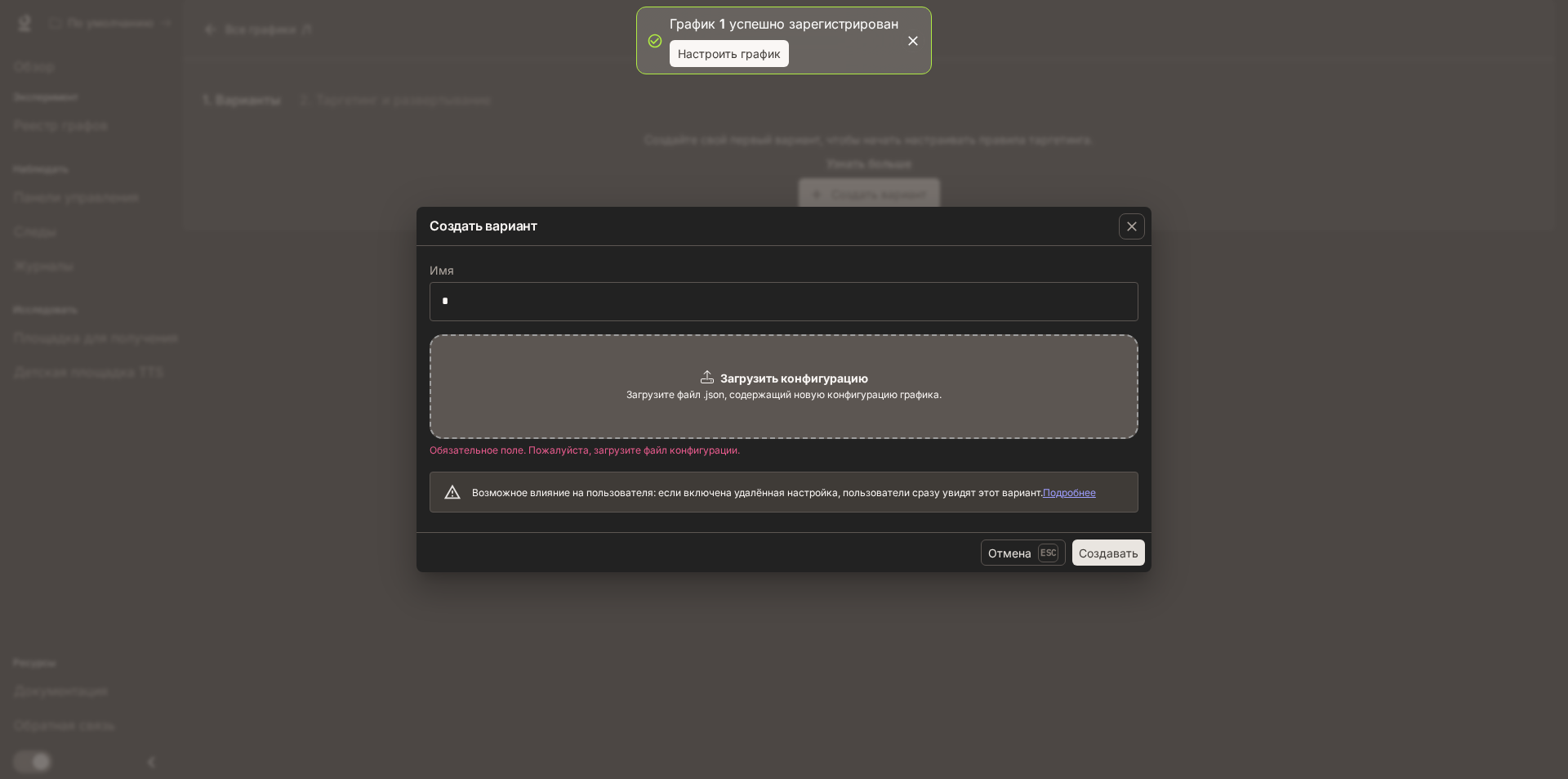
click at [1102, 561] on font "Создавать" at bounding box center [1109, 553] width 59 height 21
click at [1100, 544] on font "Создавать" at bounding box center [1109, 553] width 59 height 21
click at [1131, 222] on icon "button" at bounding box center [1132, 226] width 16 height 16
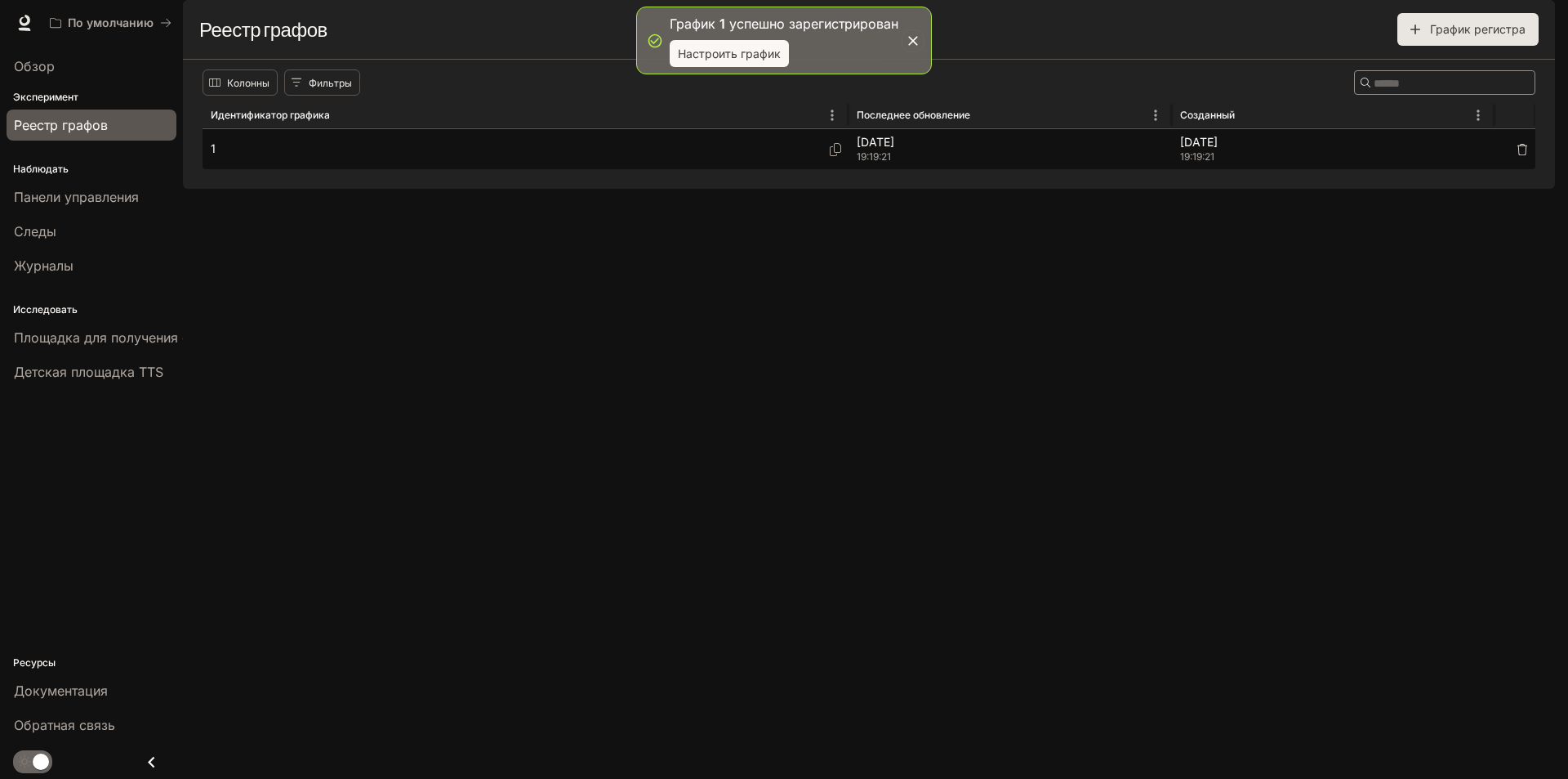
click at [1520, 155] on icon "button" at bounding box center [1522, 149] width 12 height 12
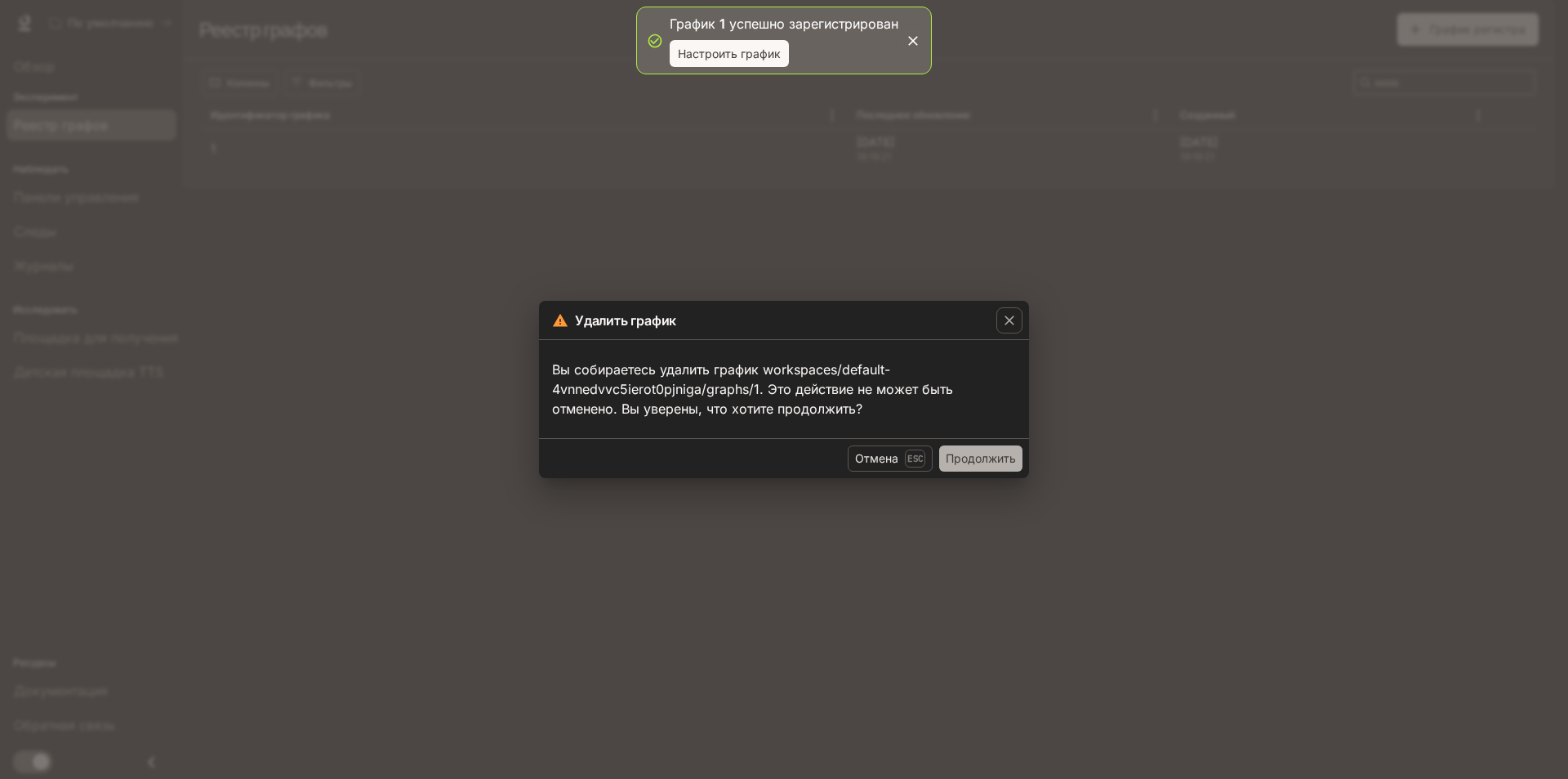
click at [957, 455] on font "Продолжить" at bounding box center [980, 458] width 70 height 13
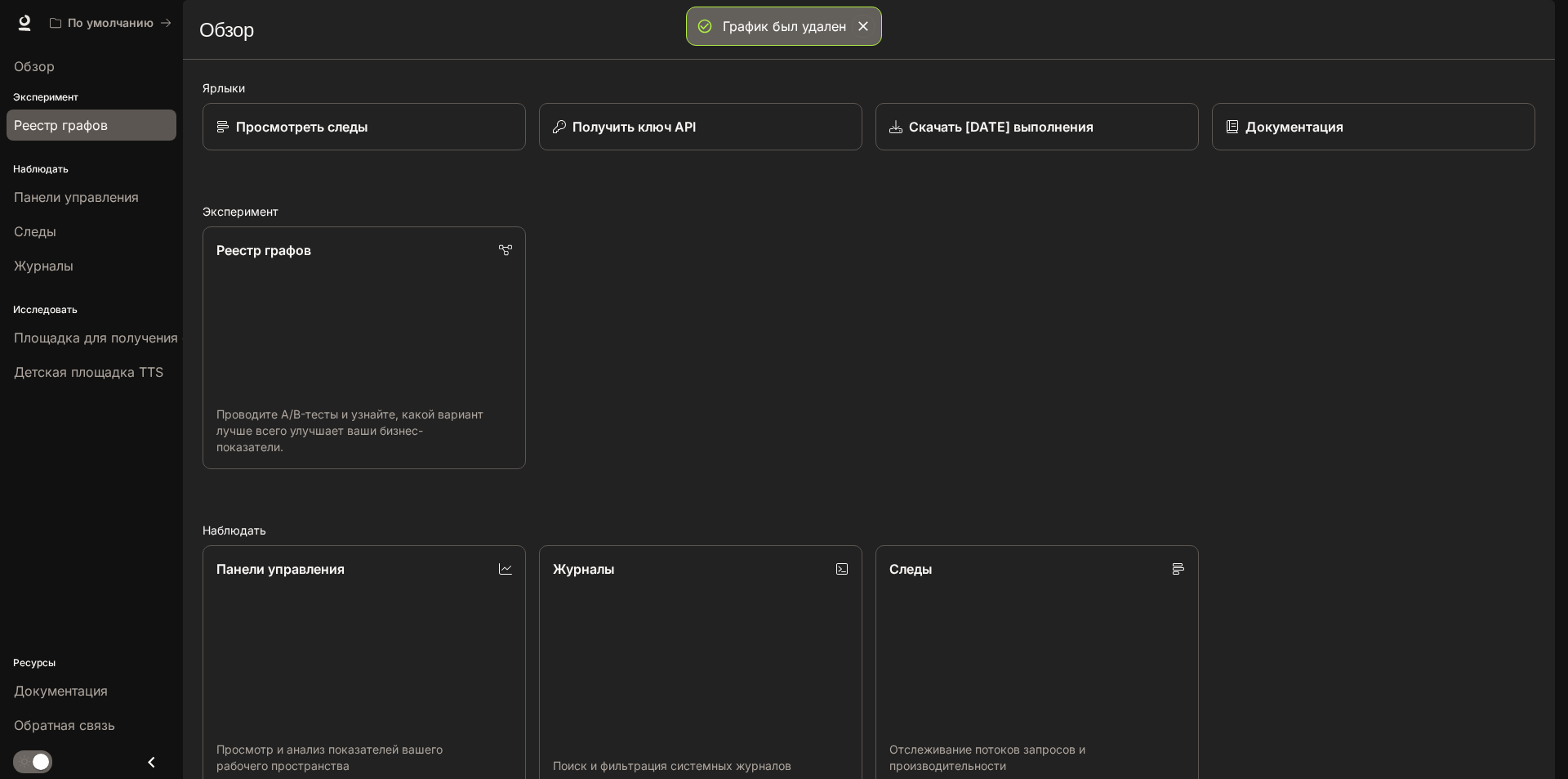
click at [82, 117] on font "Реестр графов" at bounding box center [60, 125] width 94 height 16
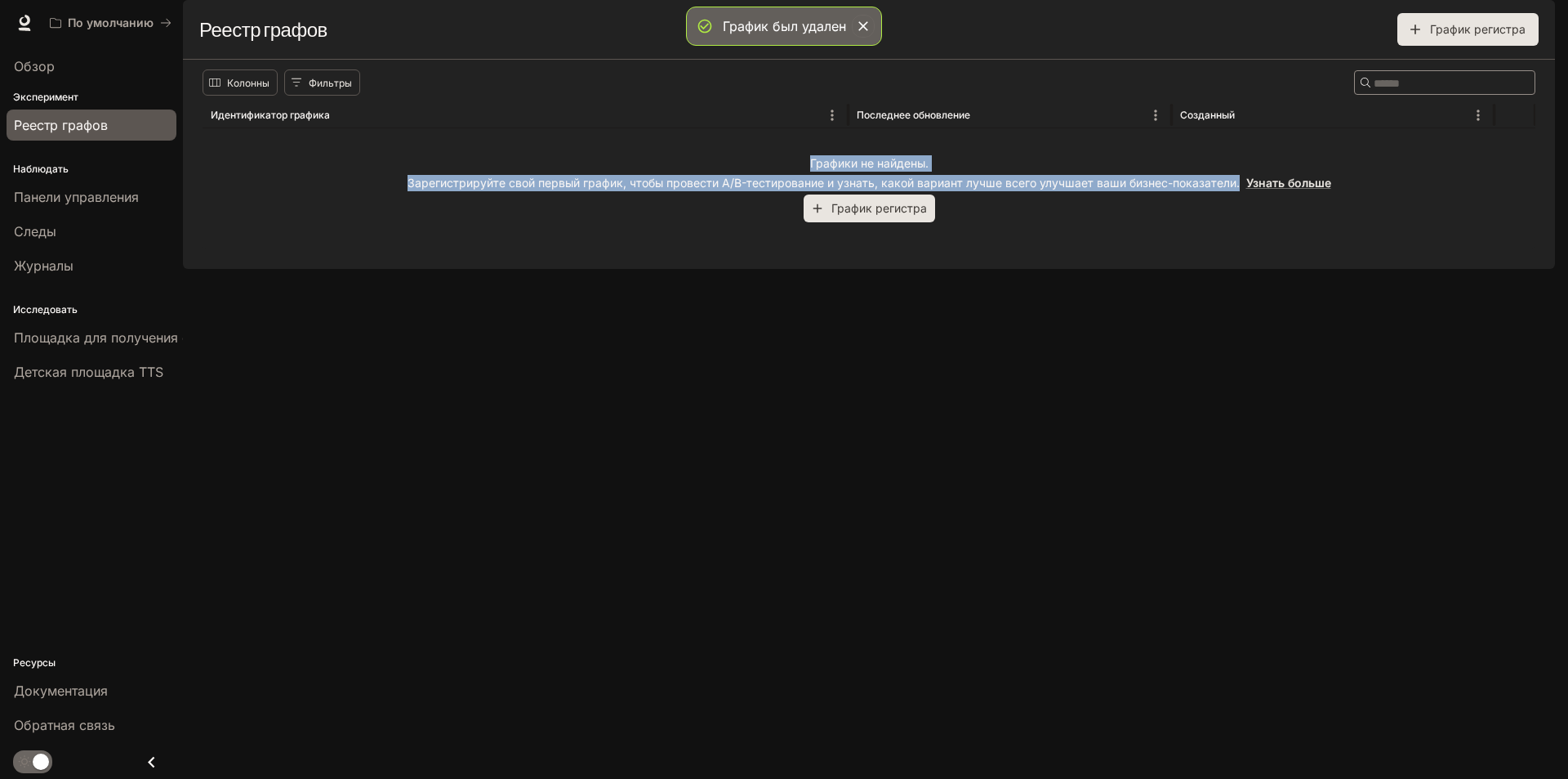
drag, startPoint x: 801, startPoint y: 197, endPoint x: 1236, endPoint y: 242, distance: 437.3
click at [1236, 242] on div "Графики не найдены. Зарегистрируйте свой первый график, чтобы провести A/B-тест…" at bounding box center [869, 188] width 1333 height 121
copy div "Графики не найдены. Зарегистрируйте свой первый график, чтобы провести A/B-тест…"
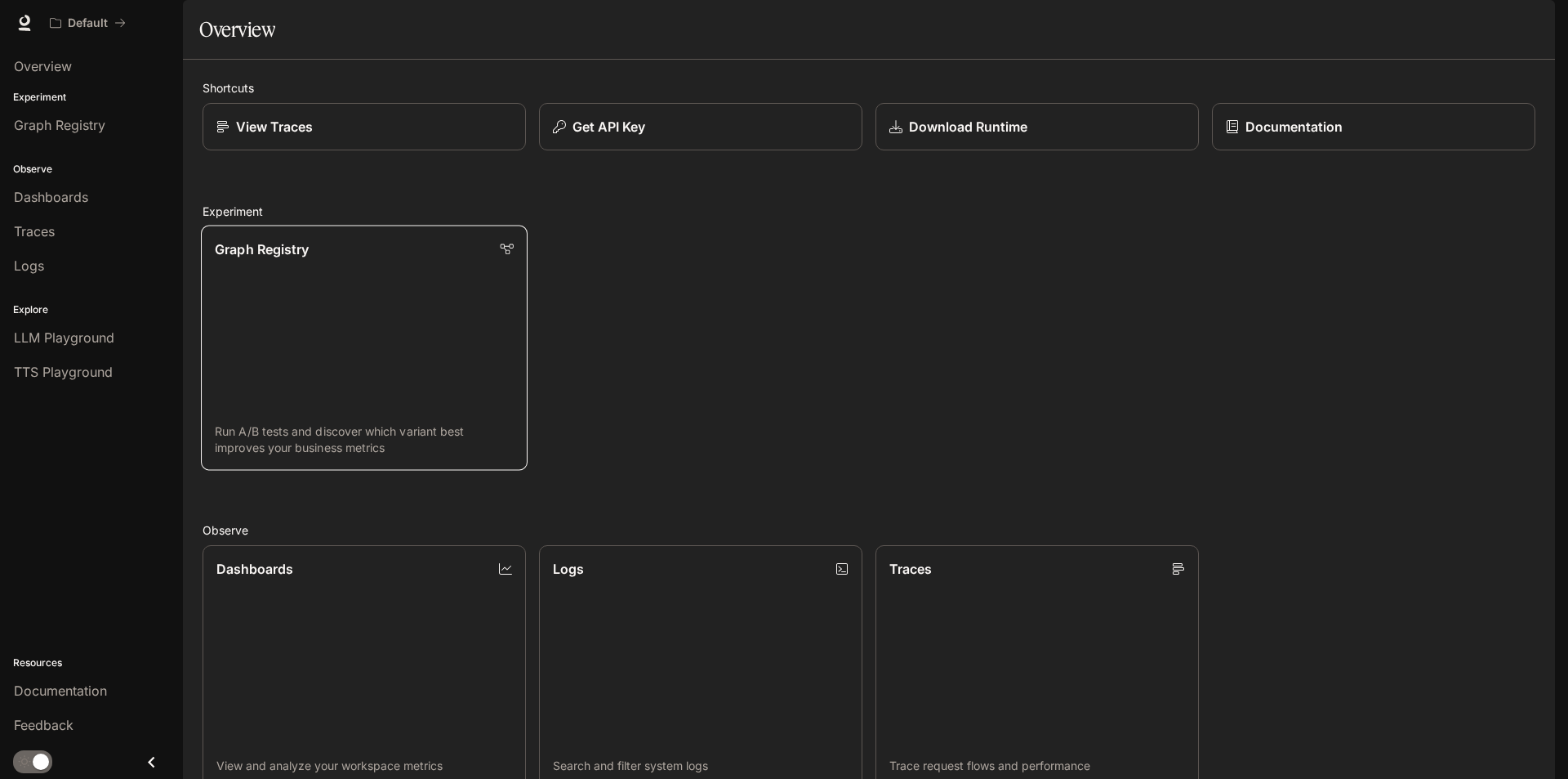
click at [344, 361] on link "Graph Registry Run A/B tests and discover which variant best improves your busi…" at bounding box center [364, 347] width 327 height 245
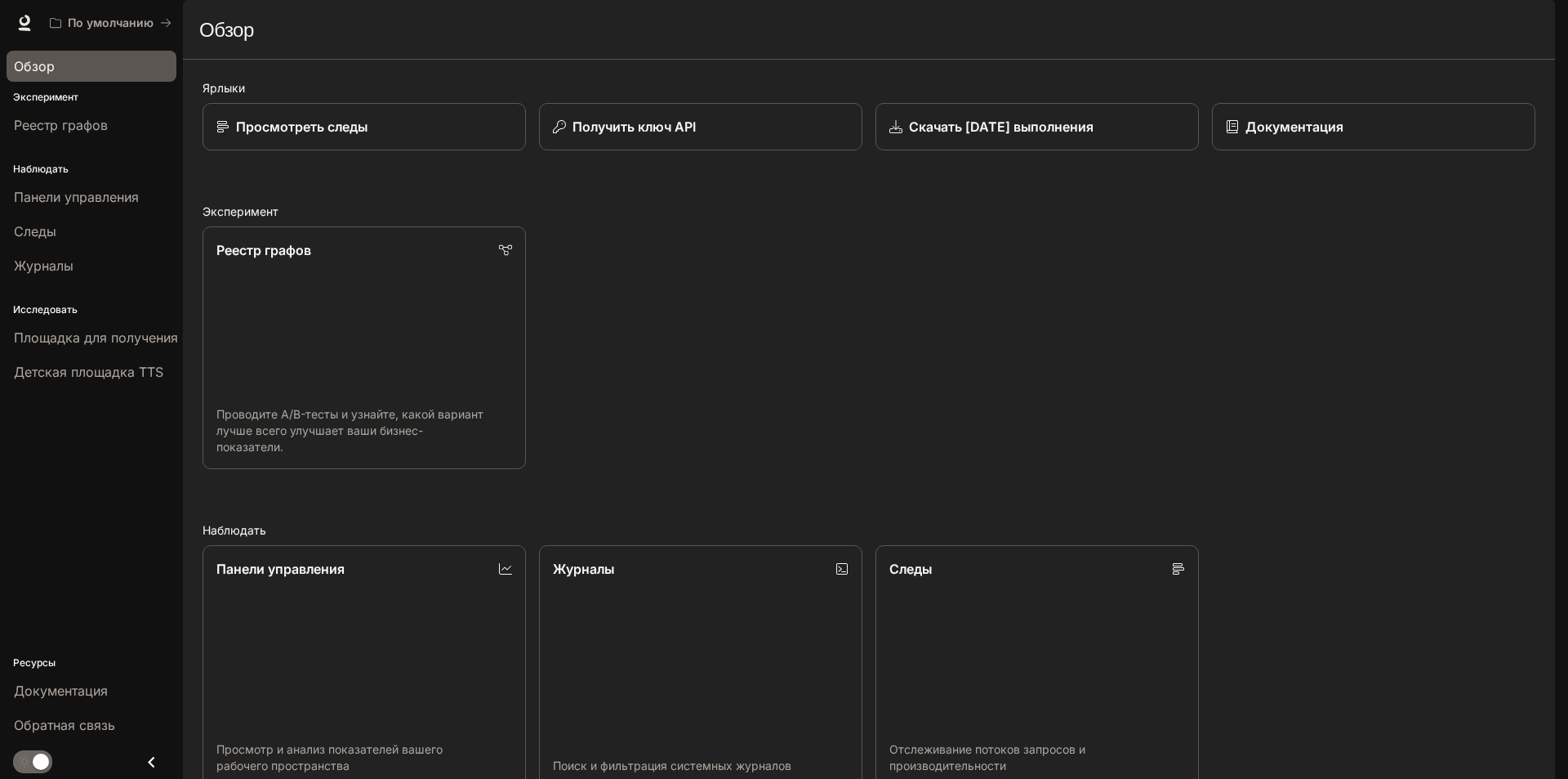
click at [23, 57] on span "Обзор" at bounding box center [34, 66] width 41 height 20
click at [57, 74] on div "Обзор" at bounding box center [91, 66] width 155 height 20
click at [1529, 21] on img "button" at bounding box center [1531, 22] width 22 height 22
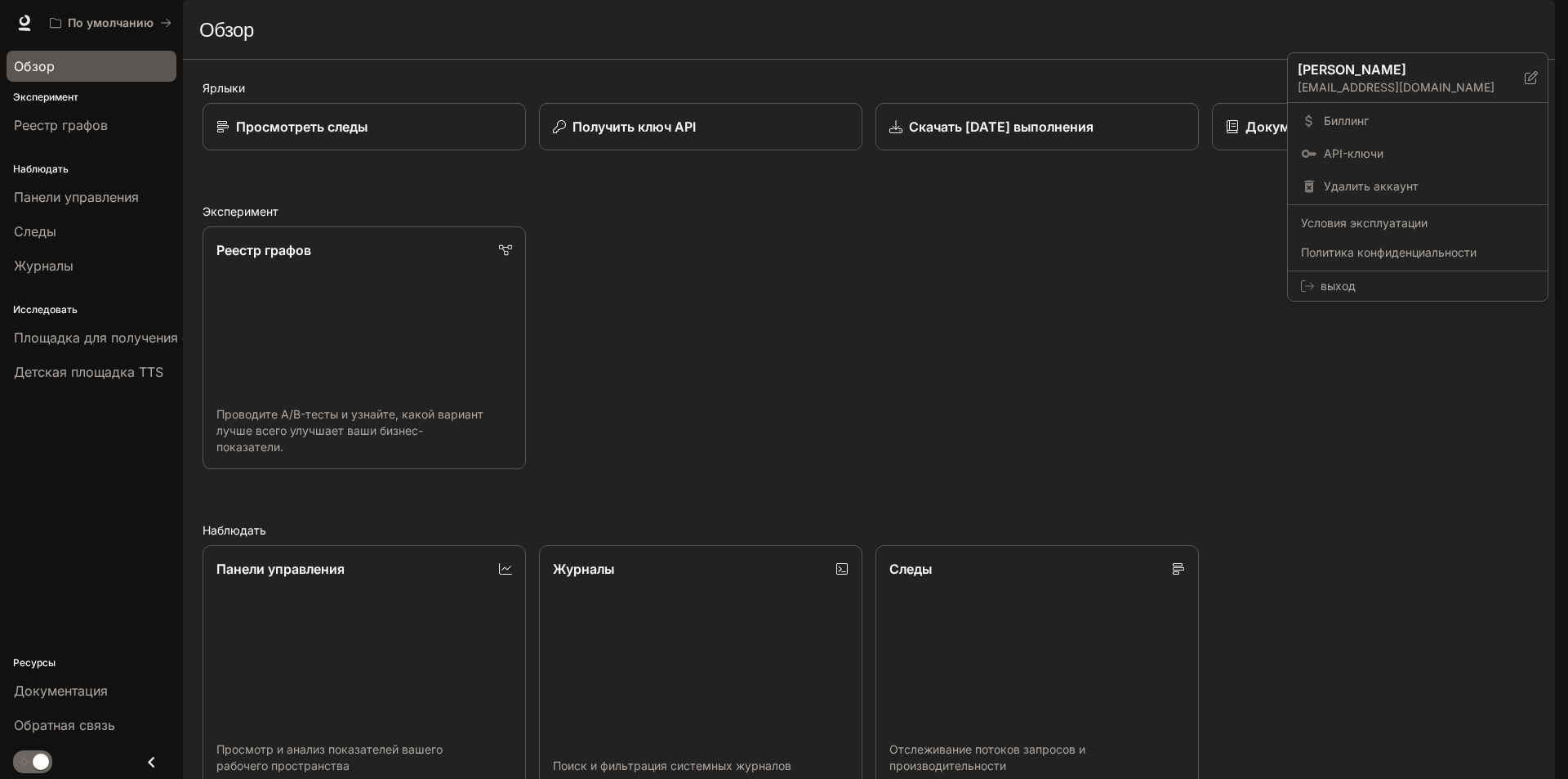
click at [1110, 79] on div at bounding box center [784, 390] width 1568 height 779
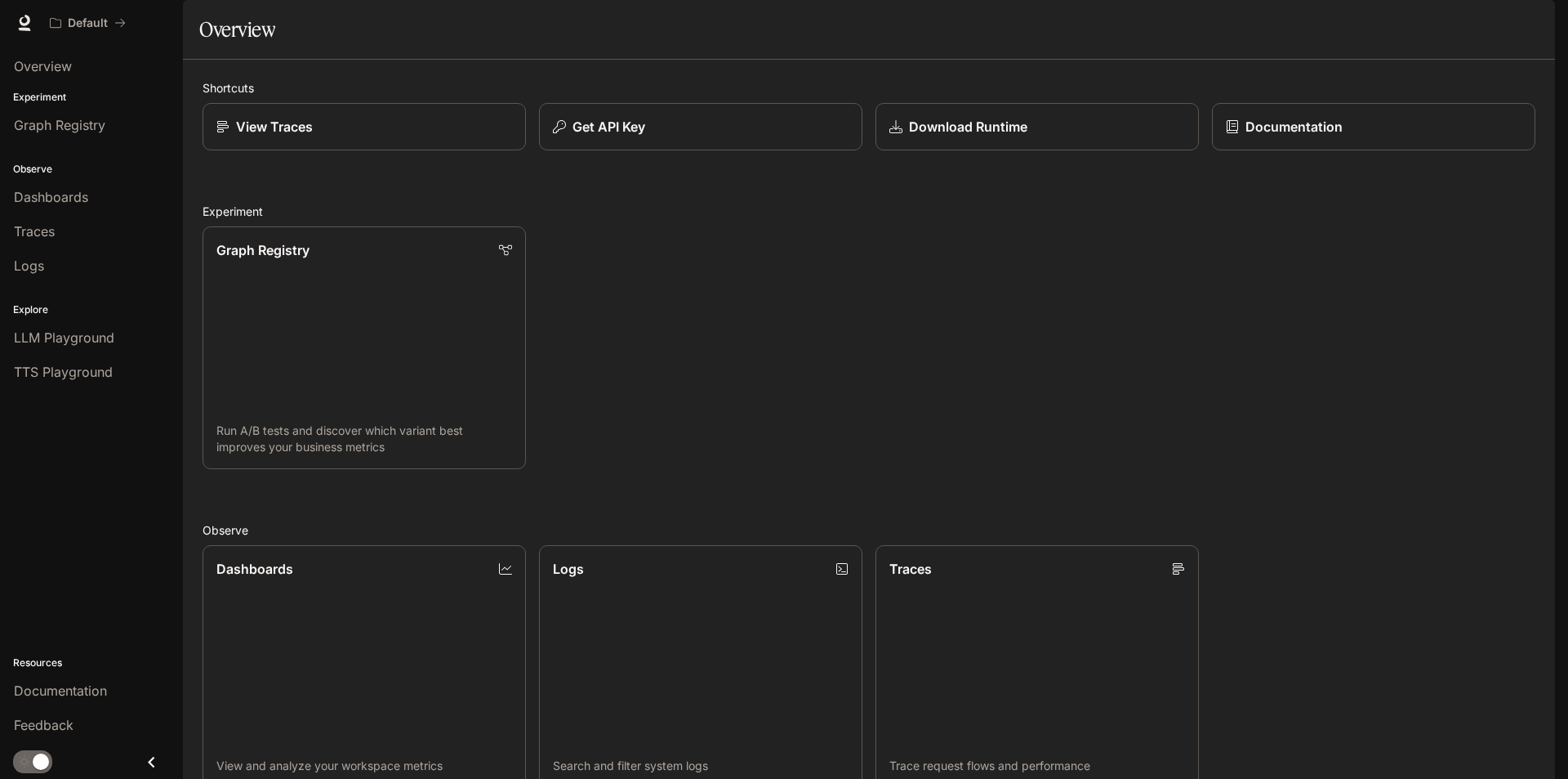
click at [160, 770] on icon "Close drawer" at bounding box center [152, 762] width 22 height 22
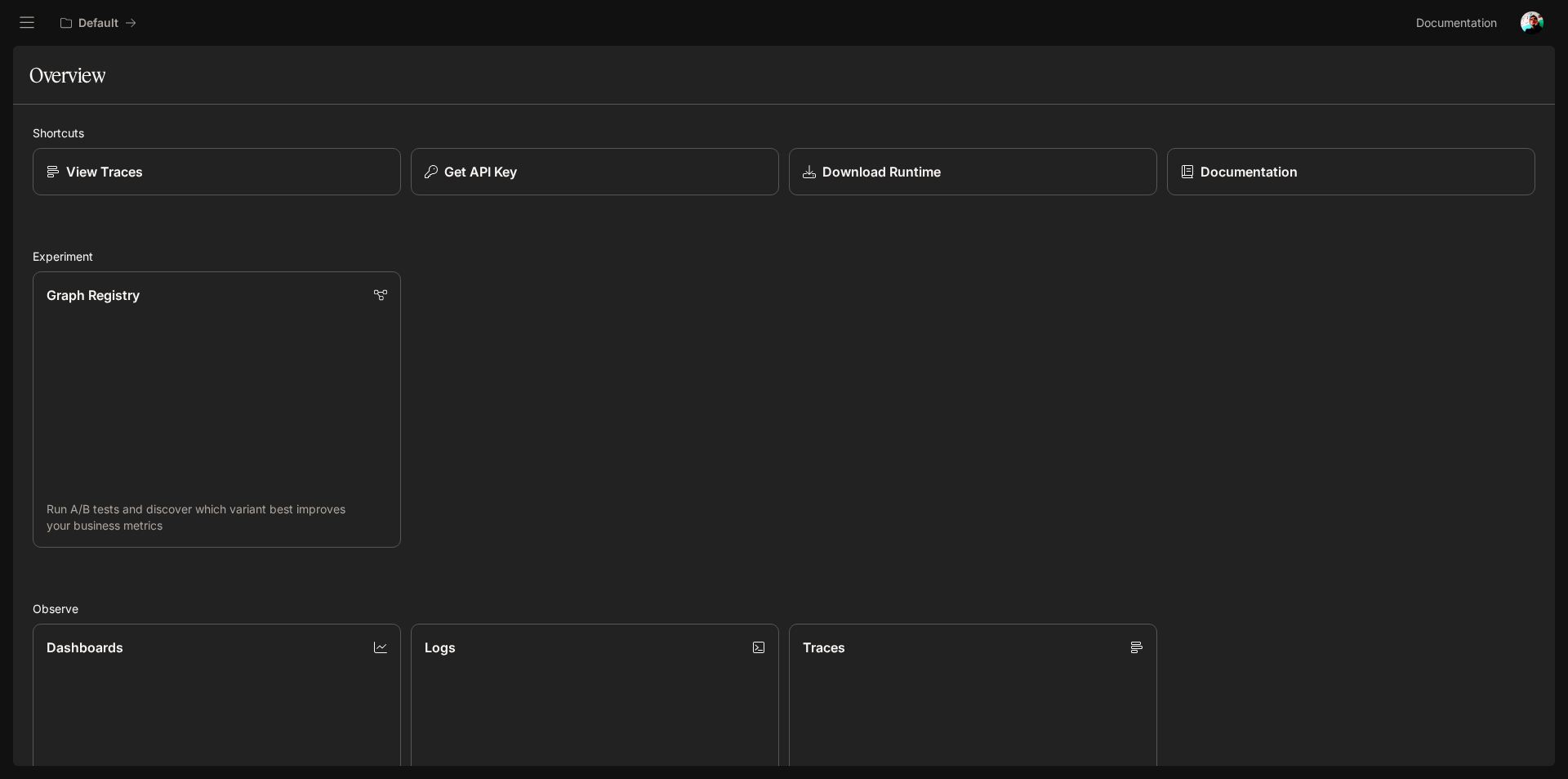
click at [634, 336] on div "Graph Registry Run A/B tests and discover which variant best improves your busi…" at bounding box center [779, 404] width 1512 height 286
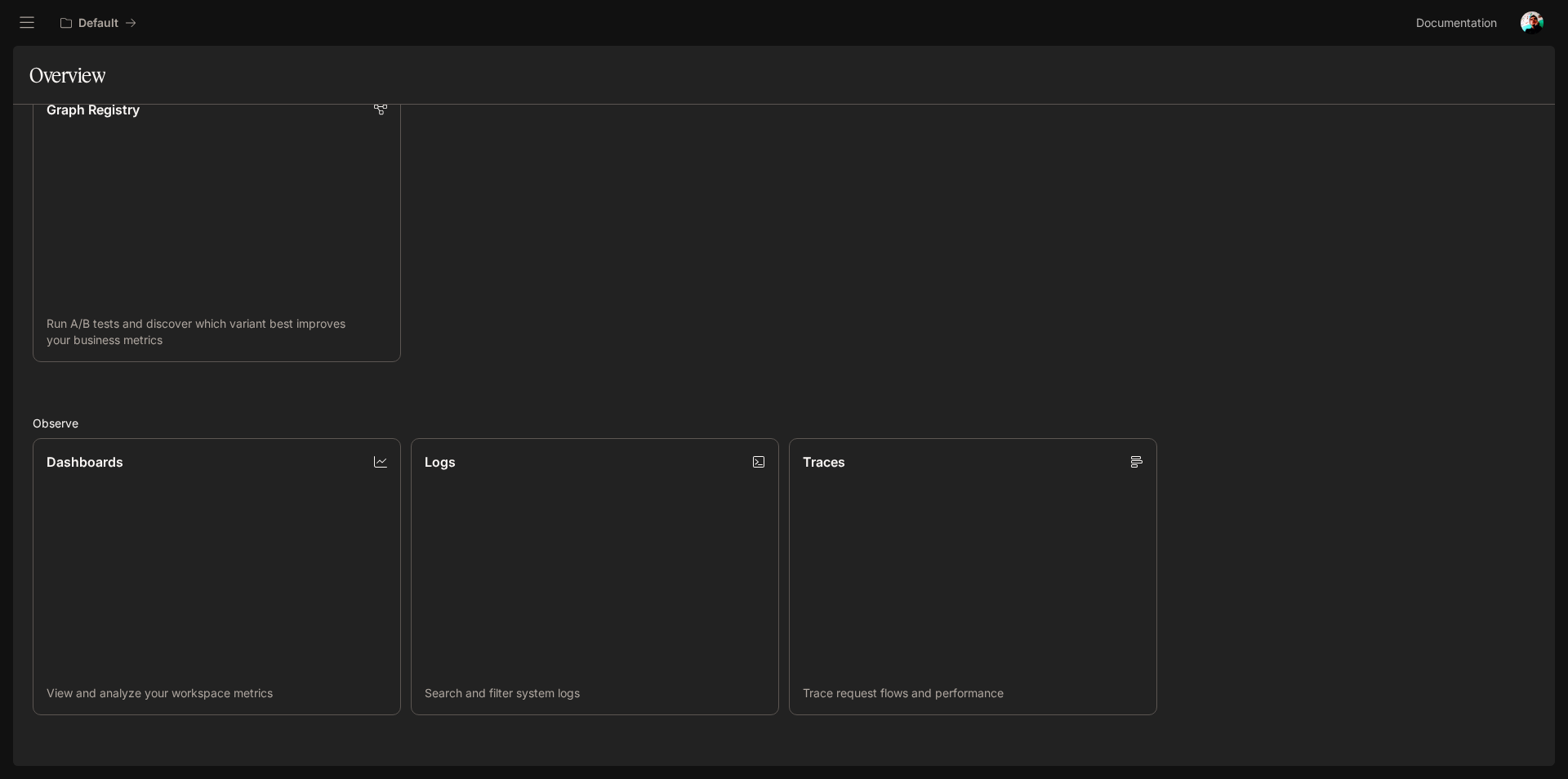
scroll to position [163, 0]
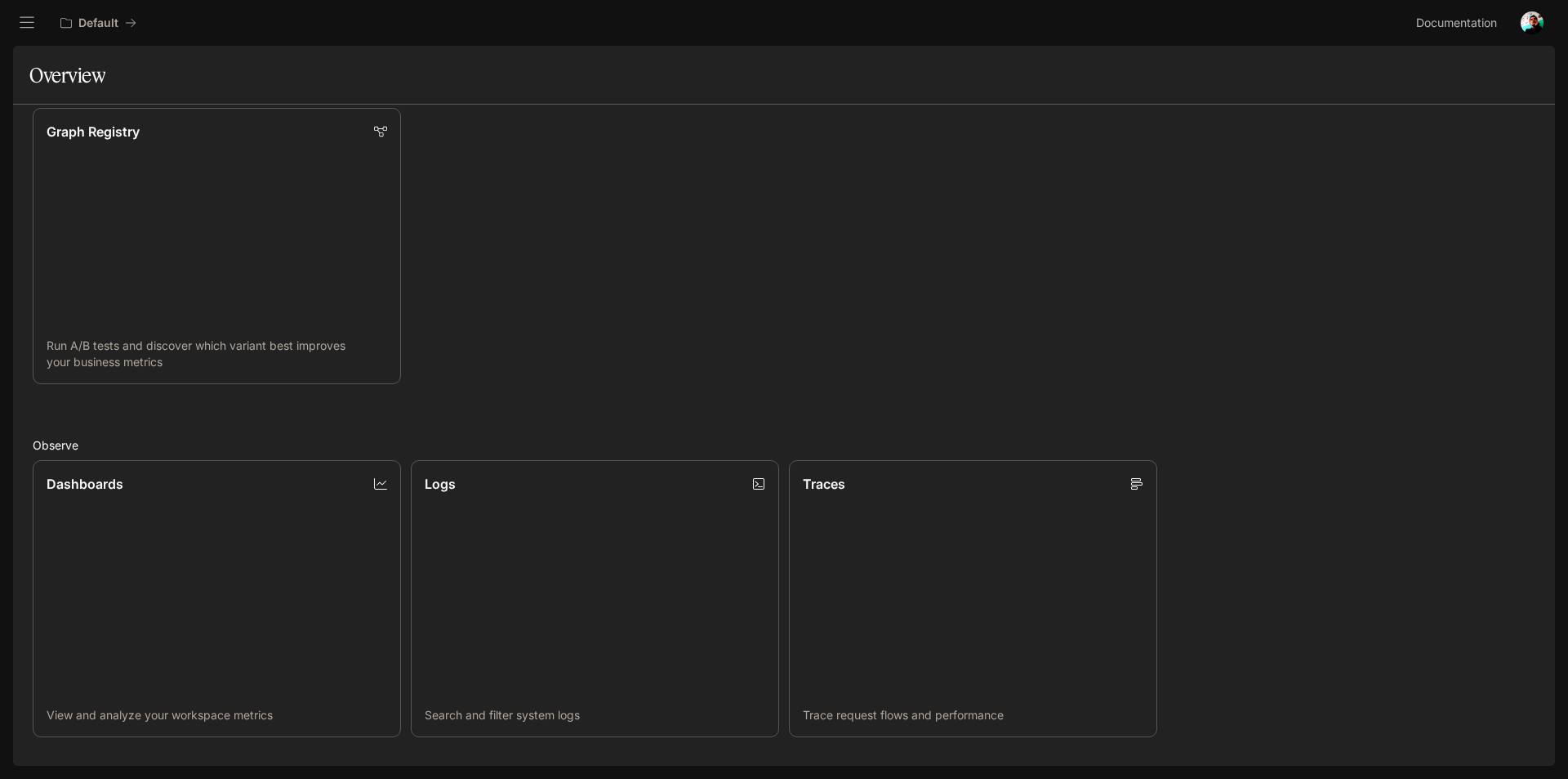
click at [1534, 18] on img "button" at bounding box center [1531, 22] width 22 height 22
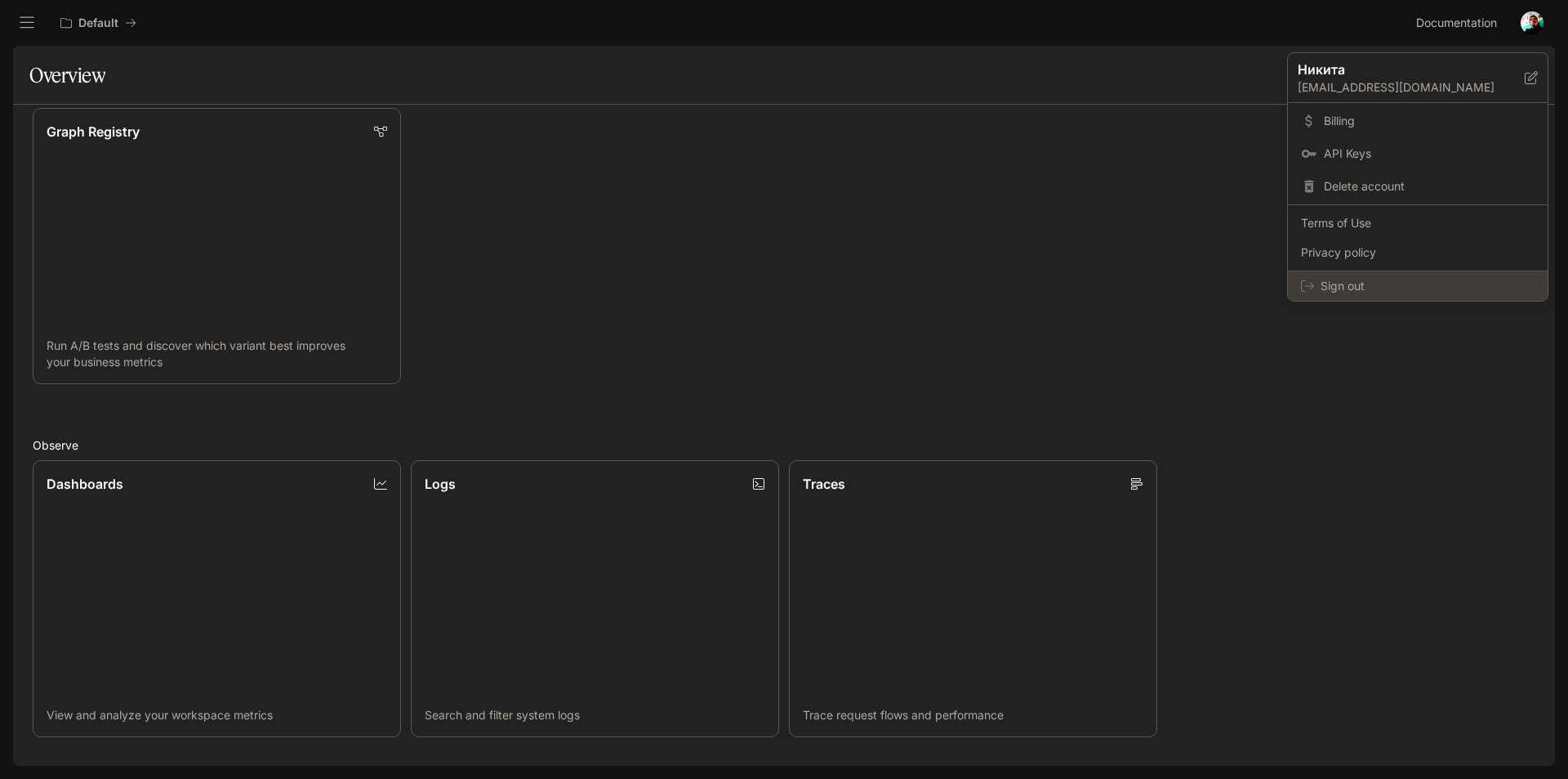
click at [1366, 283] on span "Sign out" at bounding box center [1427, 286] width 214 height 16
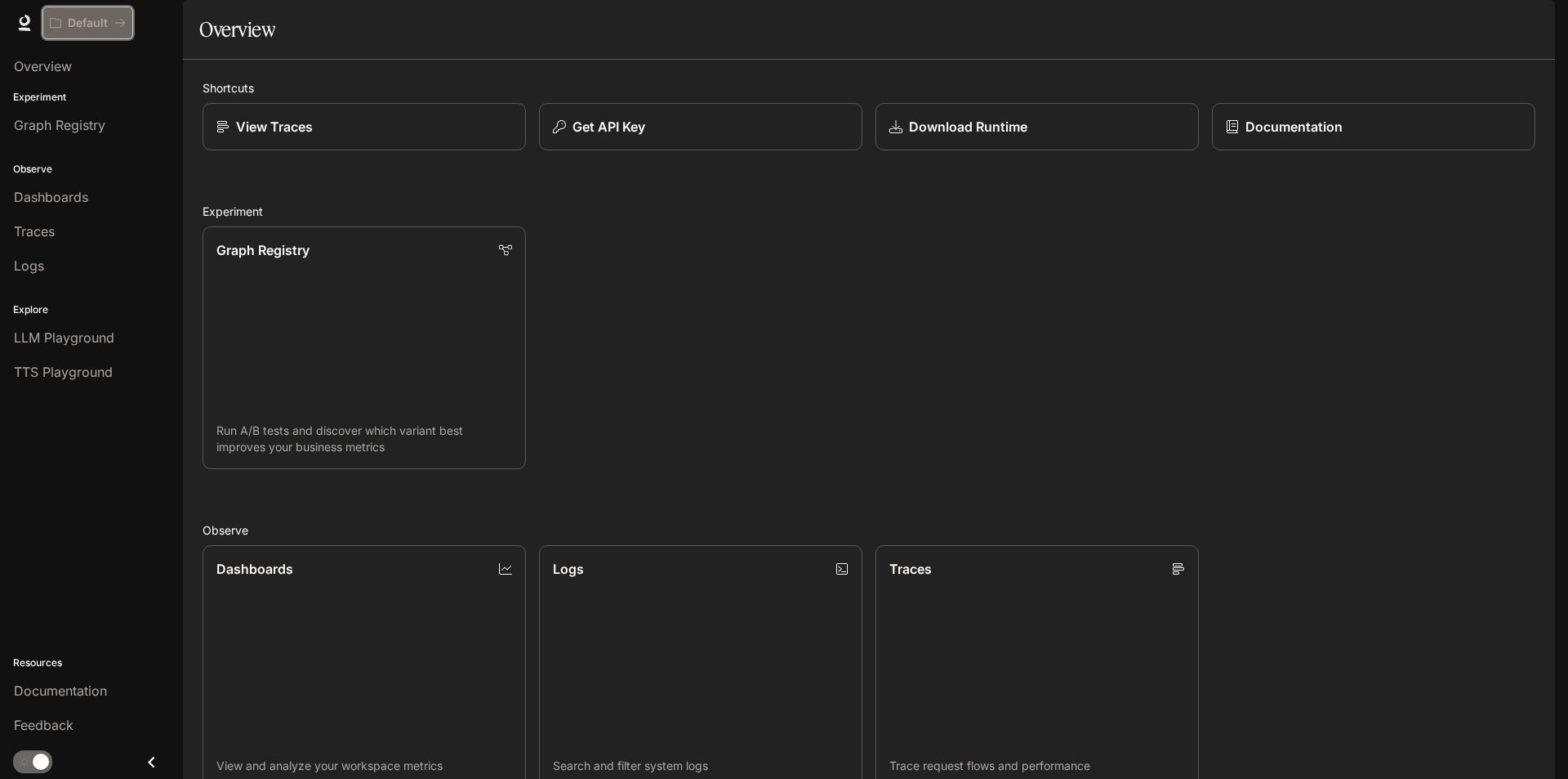
click at [94, 28] on p "Default" at bounding box center [88, 22] width 40 height 13
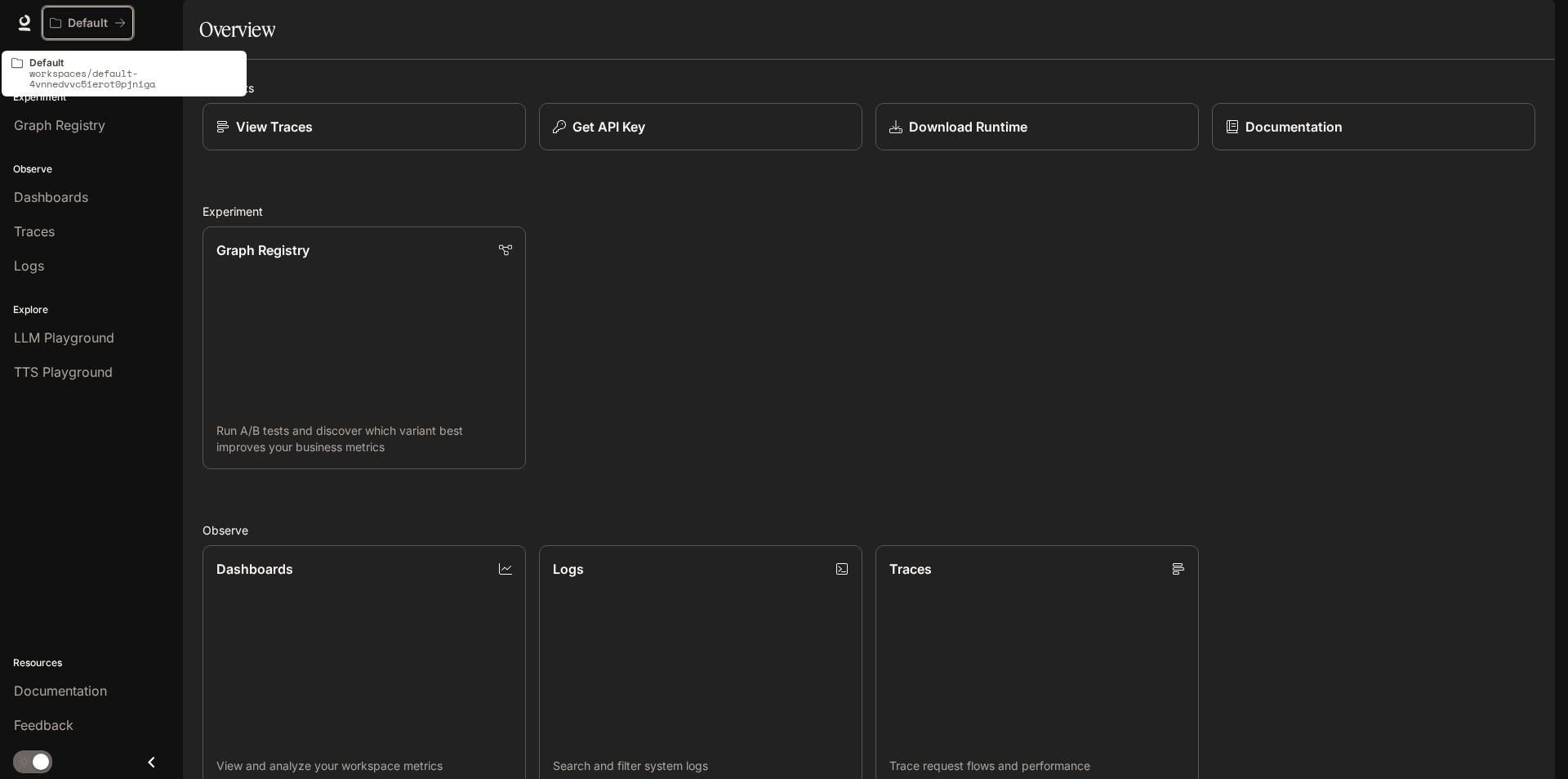
click at [93, 28] on p "Default" at bounding box center [88, 22] width 40 height 13
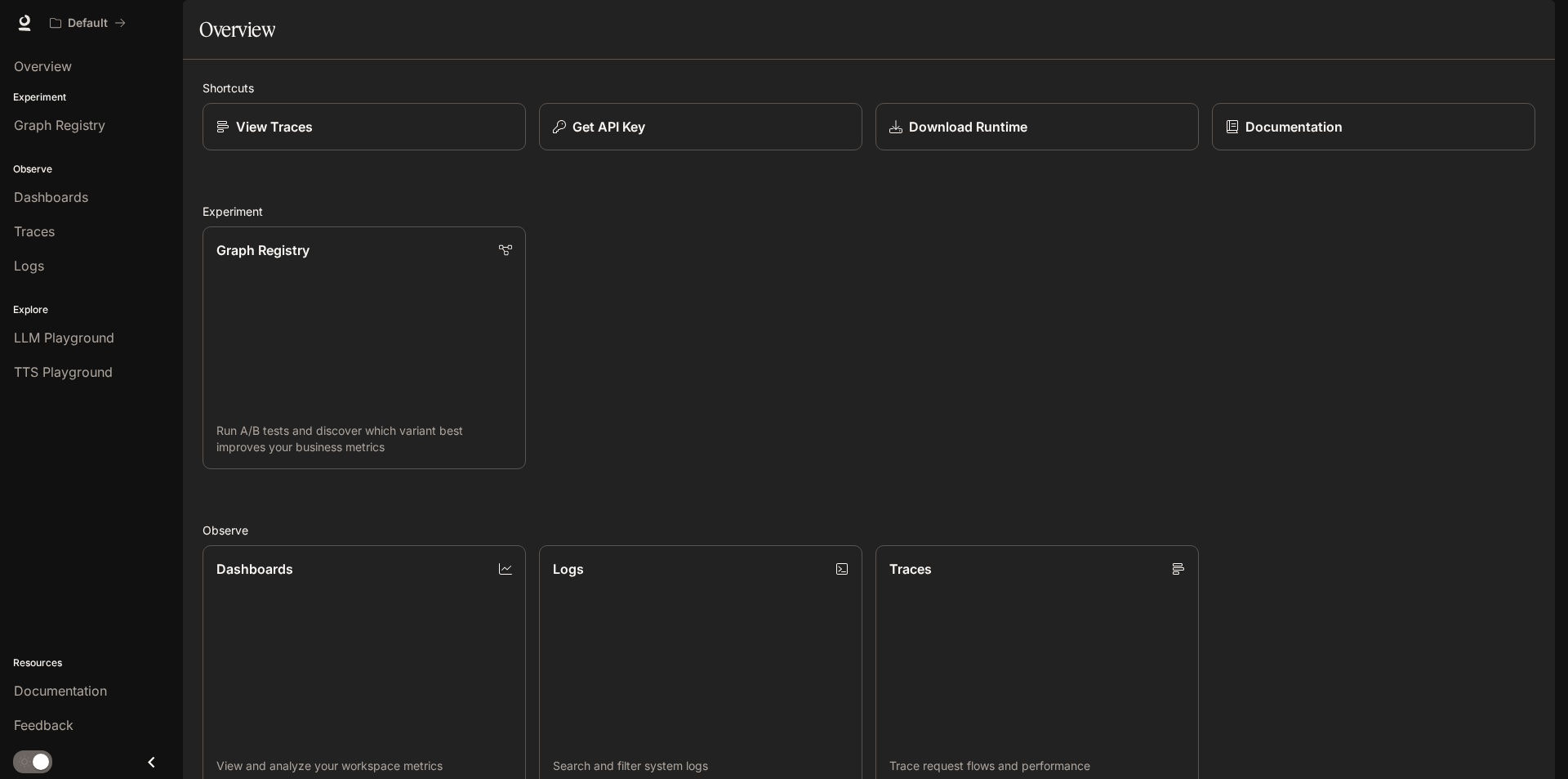
click at [1535, 31] on img "button" at bounding box center [1531, 22] width 22 height 22
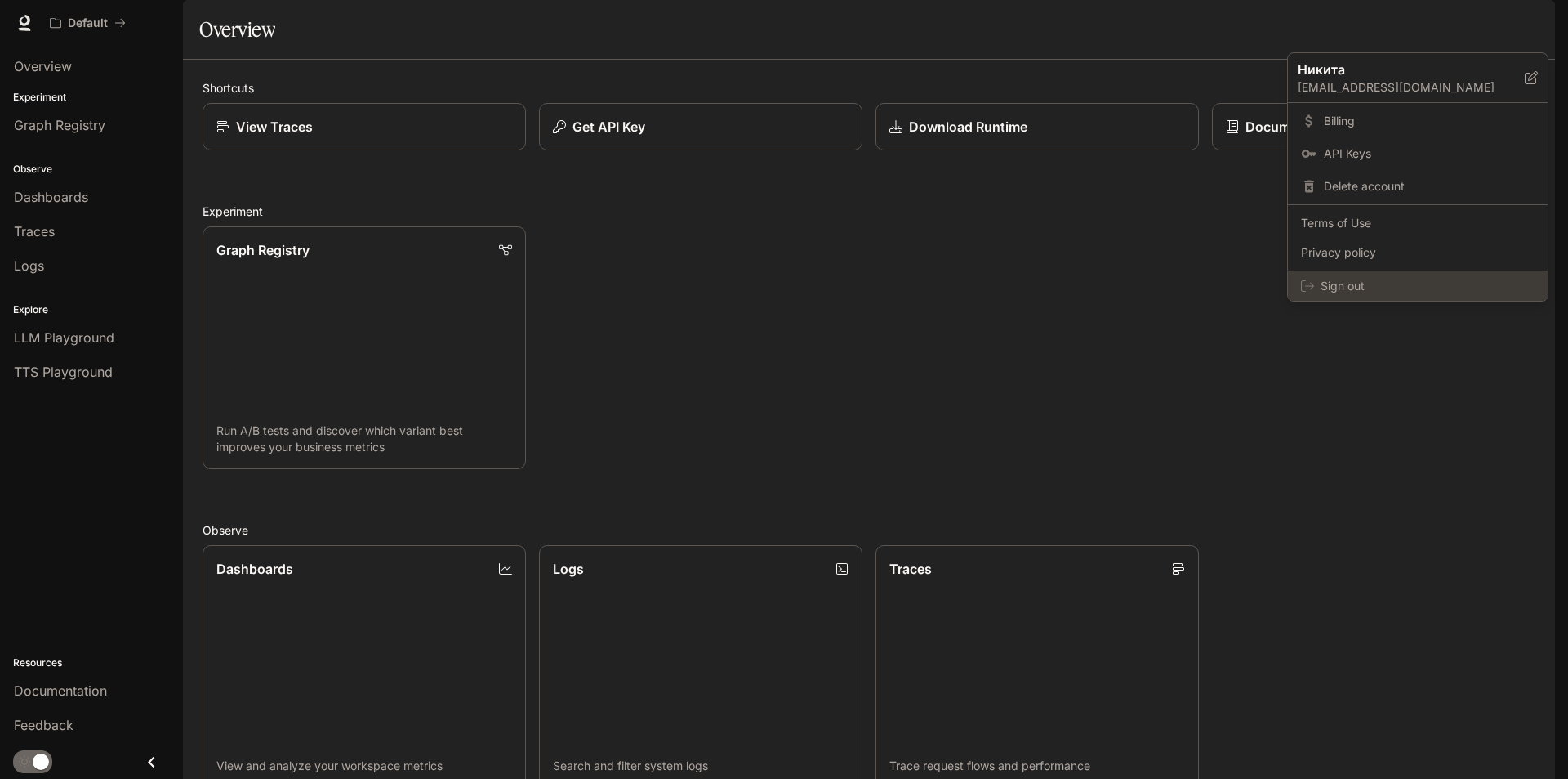
click at [1382, 295] on div "Sign out" at bounding box center [1418, 285] width 260 height 30
